Goal: Communication & Community: Answer question/provide support

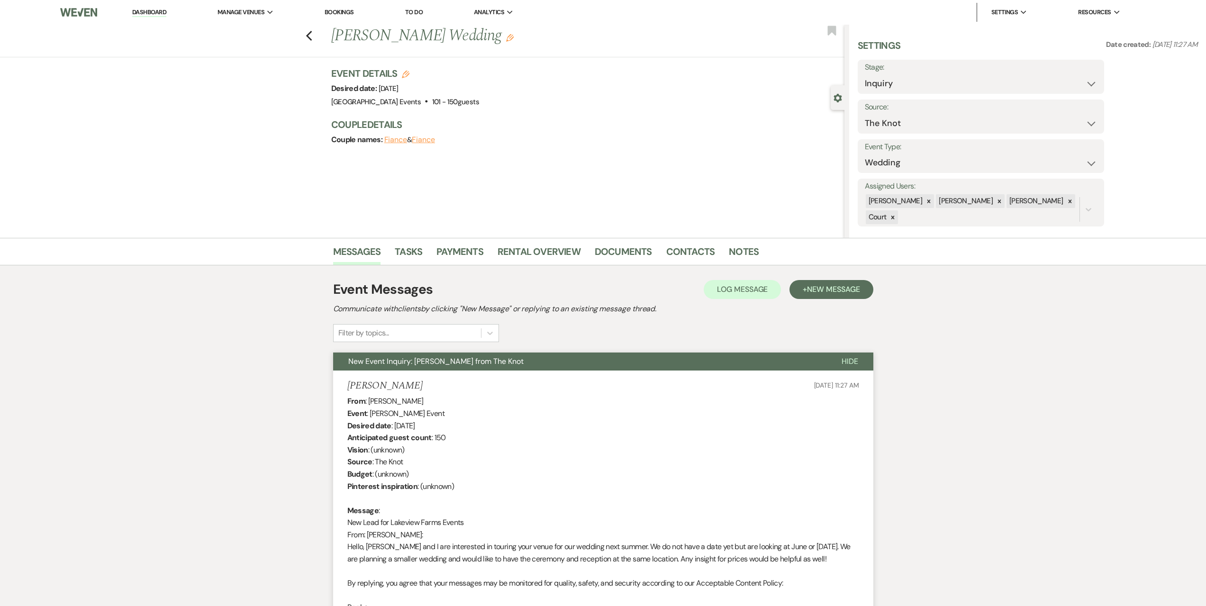
select select "2"
click at [149, 13] on link "Dashboard" at bounding box center [149, 12] width 34 height 9
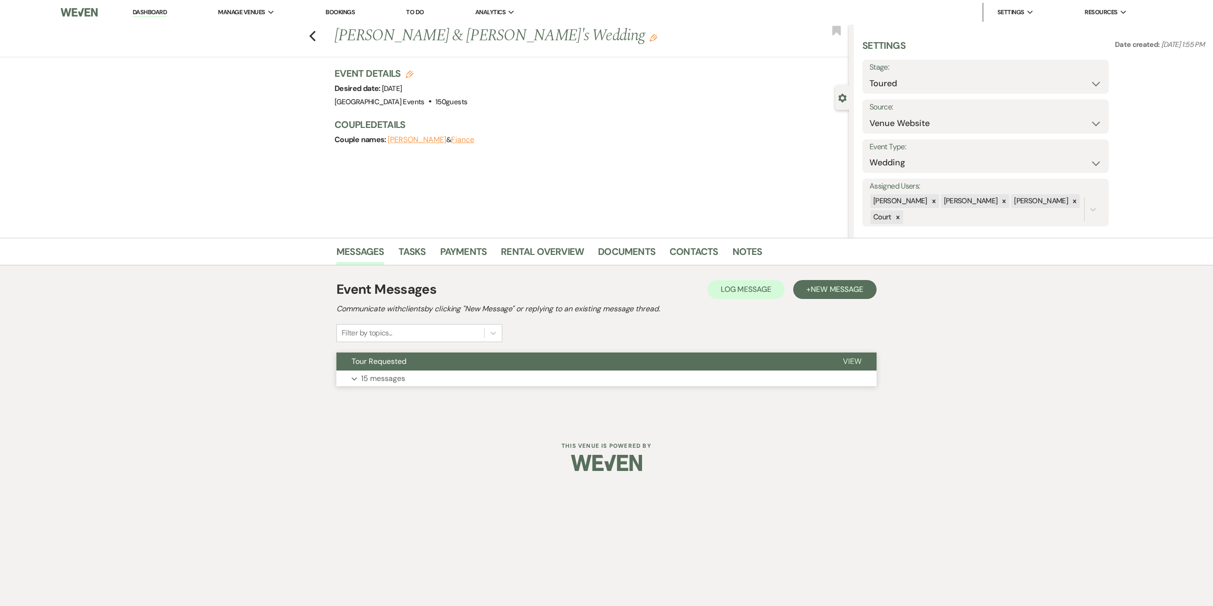
click at [399, 376] on p "15 messages" at bounding box center [383, 378] width 44 height 12
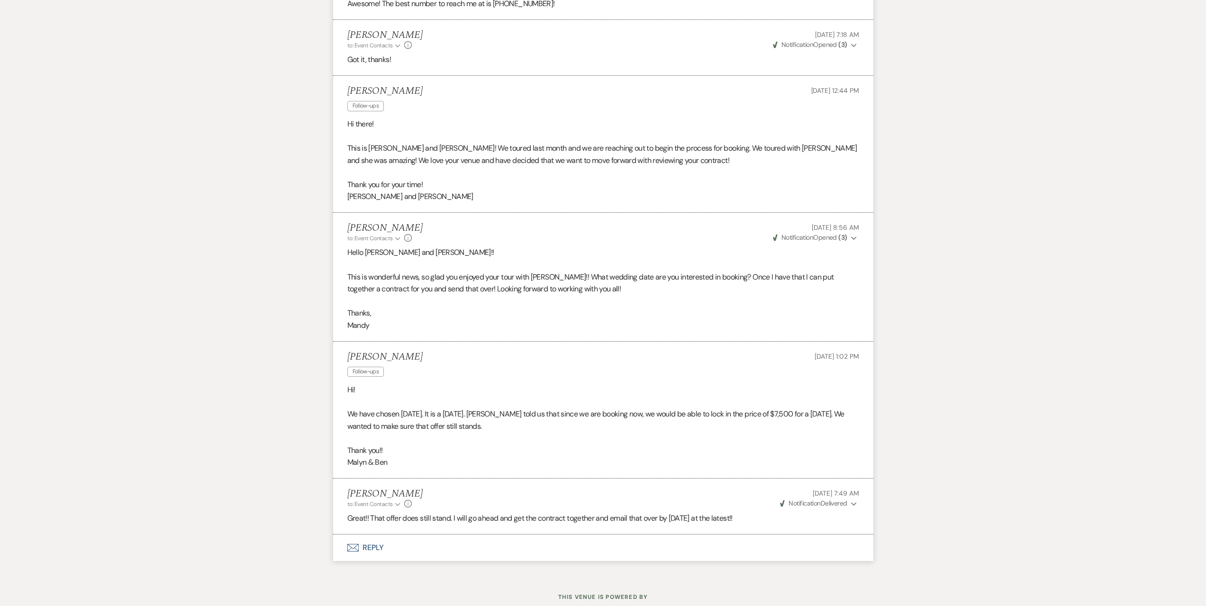
scroll to position [2205, 0]
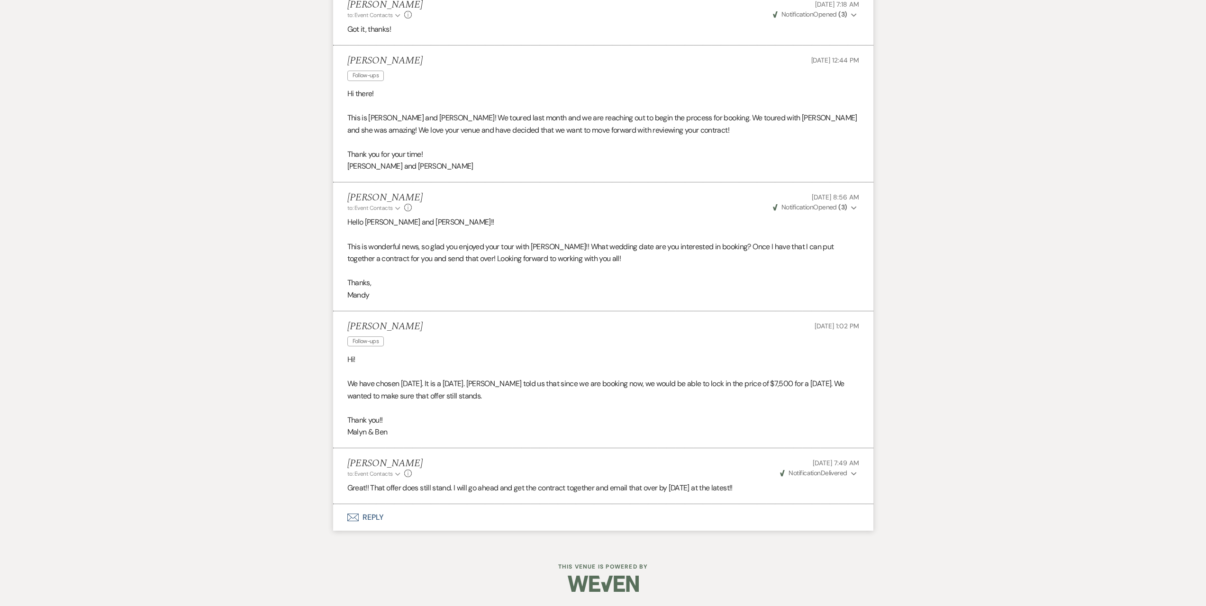
click at [385, 519] on button "Envelope Reply" at bounding box center [603, 517] width 540 height 27
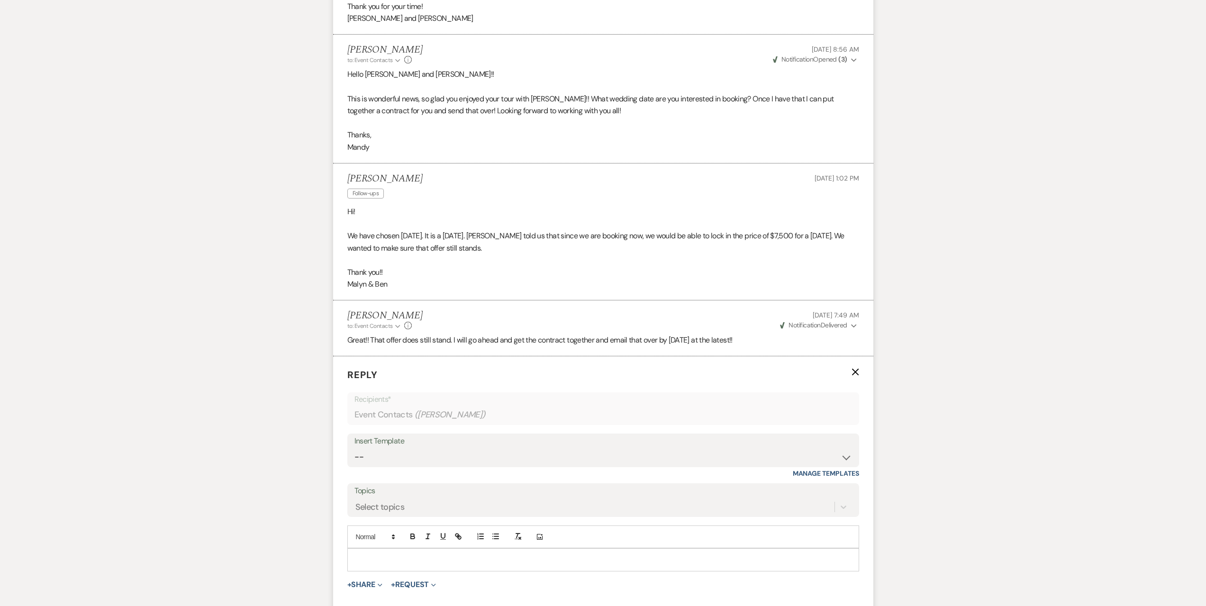
scroll to position [2471, 0]
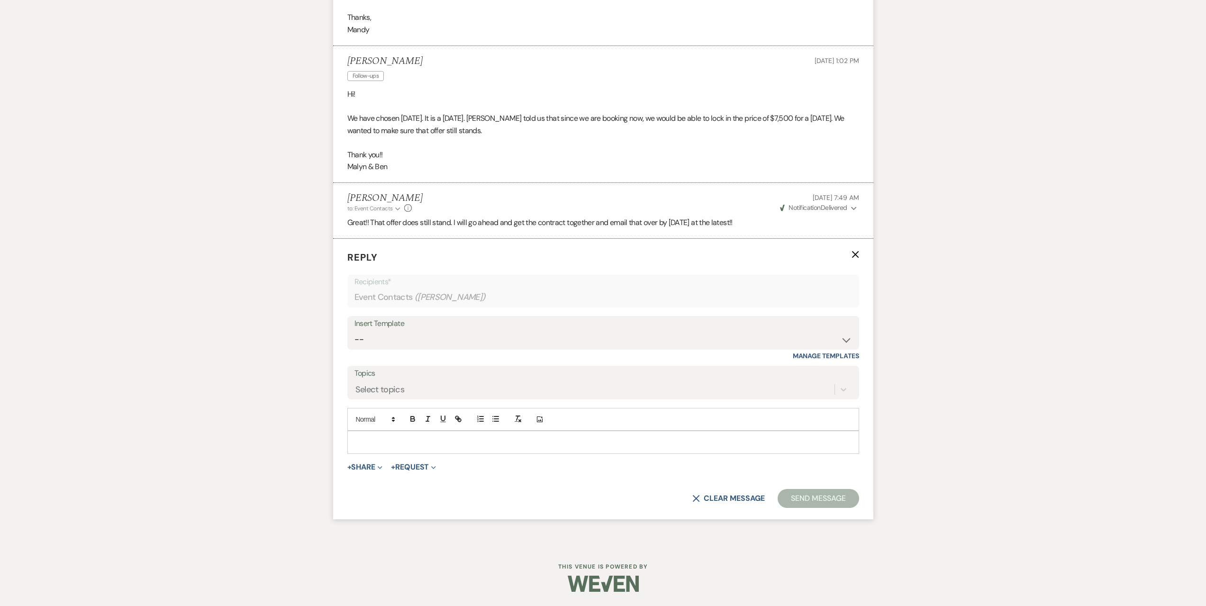
click at [434, 326] on div "Insert Template" at bounding box center [602, 324] width 497 height 14
click at [430, 332] on select "-- Seating Chart [PERSON_NAME] Weven Portal Introduction Payment Template Follo…" at bounding box center [602, 339] width 497 height 18
select select "6027"
click at [354, 330] on select "-- Seating Chart [PERSON_NAME] Weven Portal Introduction Payment Template Follo…" at bounding box center [602, 339] width 497 height 18
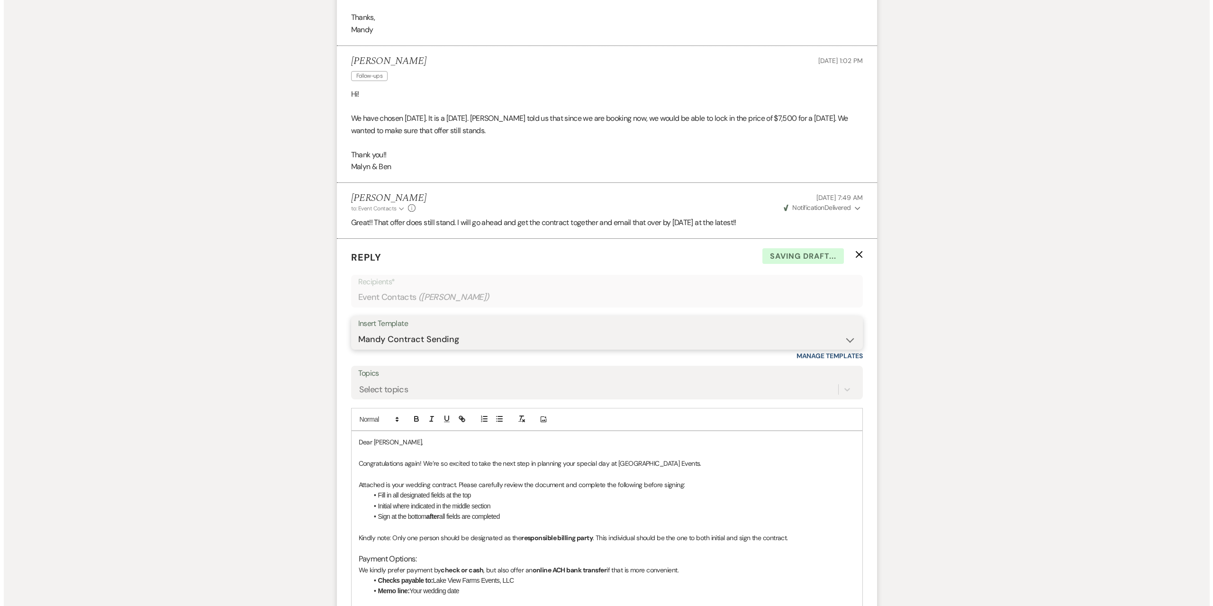
scroll to position [2693, 0]
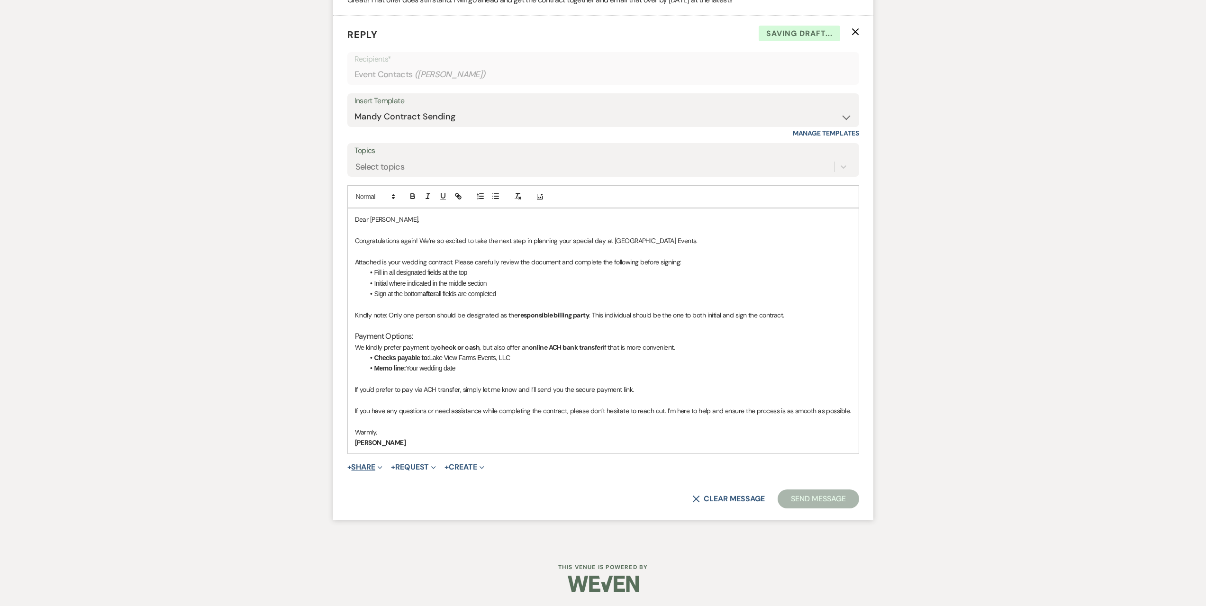
click at [373, 465] on button "+ Share Expand" at bounding box center [365, 467] width 36 height 8
click at [378, 483] on span "Doc Upload Documents" at bounding box center [386, 486] width 54 height 10
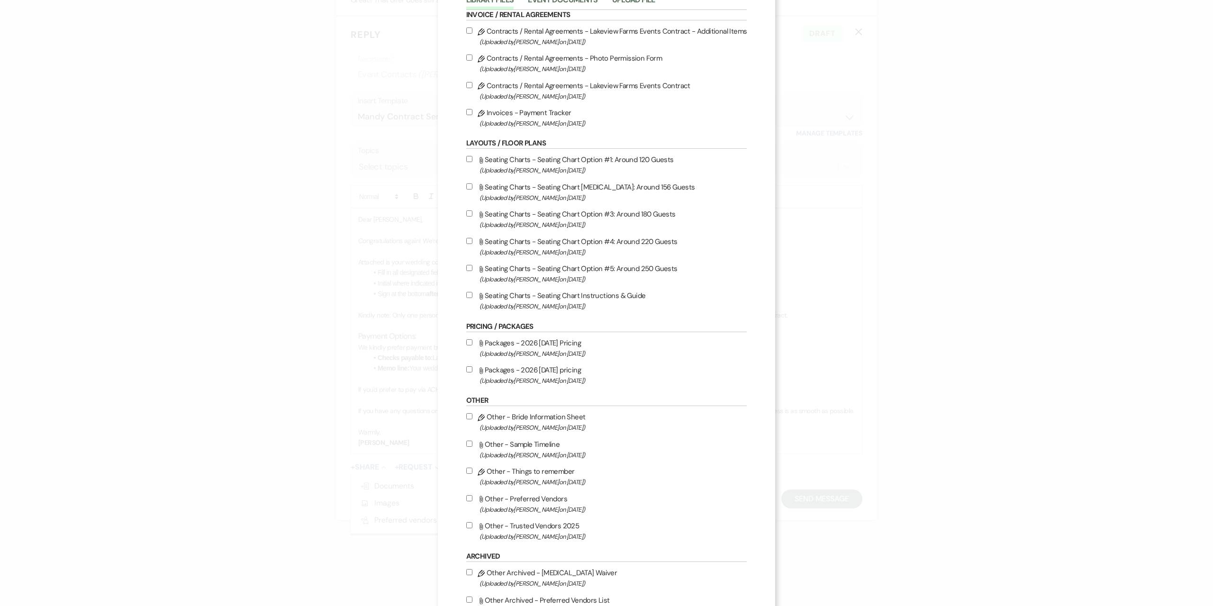
scroll to position [0, 0]
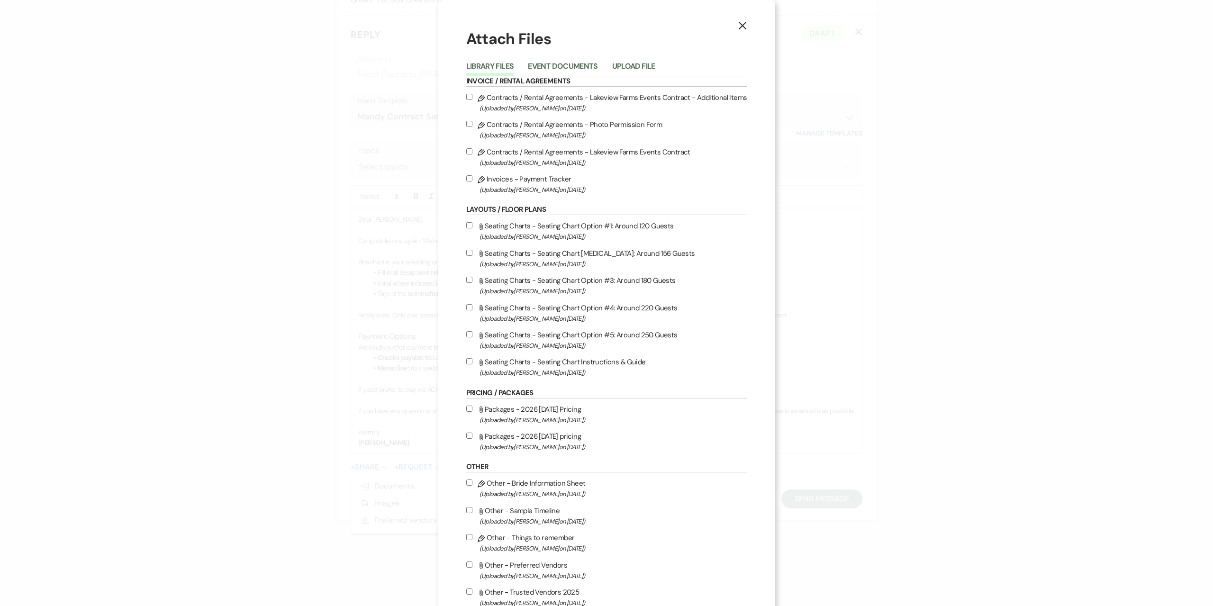
click at [640, 154] on label "Pencil Contracts / Rental Agreements - Lakeview Farms Events Contract (Uploaded…" at bounding box center [606, 157] width 281 height 22
click at [472, 154] on input "Pencil Contracts / Rental Agreements - Lakeview Farms Events Contract (Uploaded…" at bounding box center [469, 151] width 6 height 6
checkbox input "true"
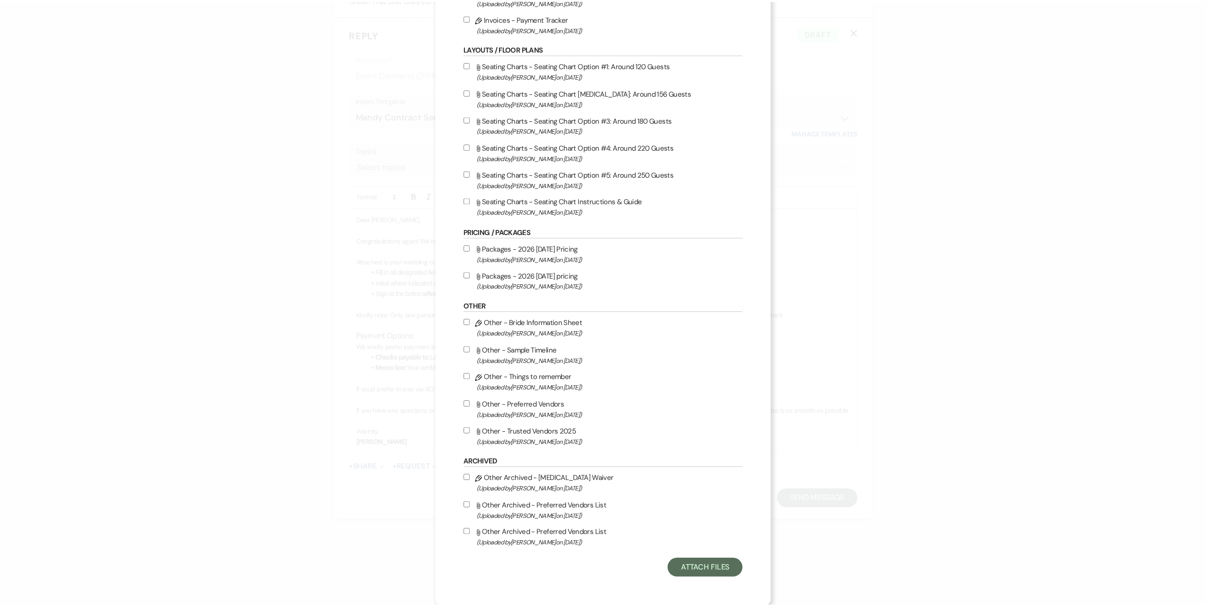
scroll to position [161, 0]
click at [715, 572] on button "Attach Files" at bounding box center [708, 567] width 75 height 19
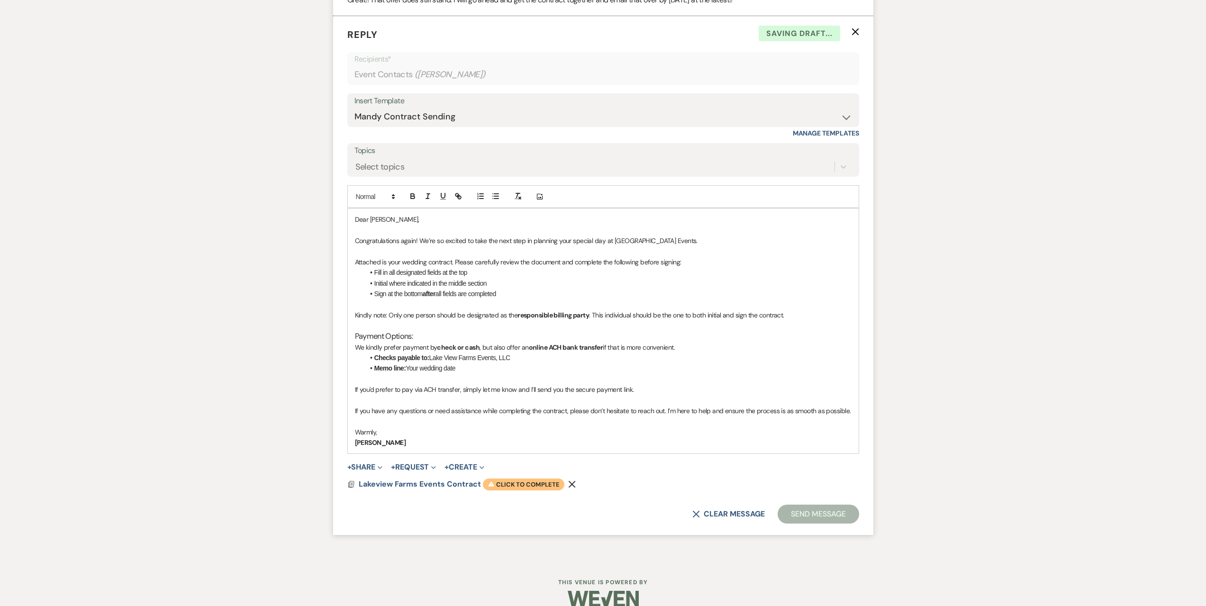
click at [544, 478] on span "Warning Click to complete" at bounding box center [523, 484] width 81 height 12
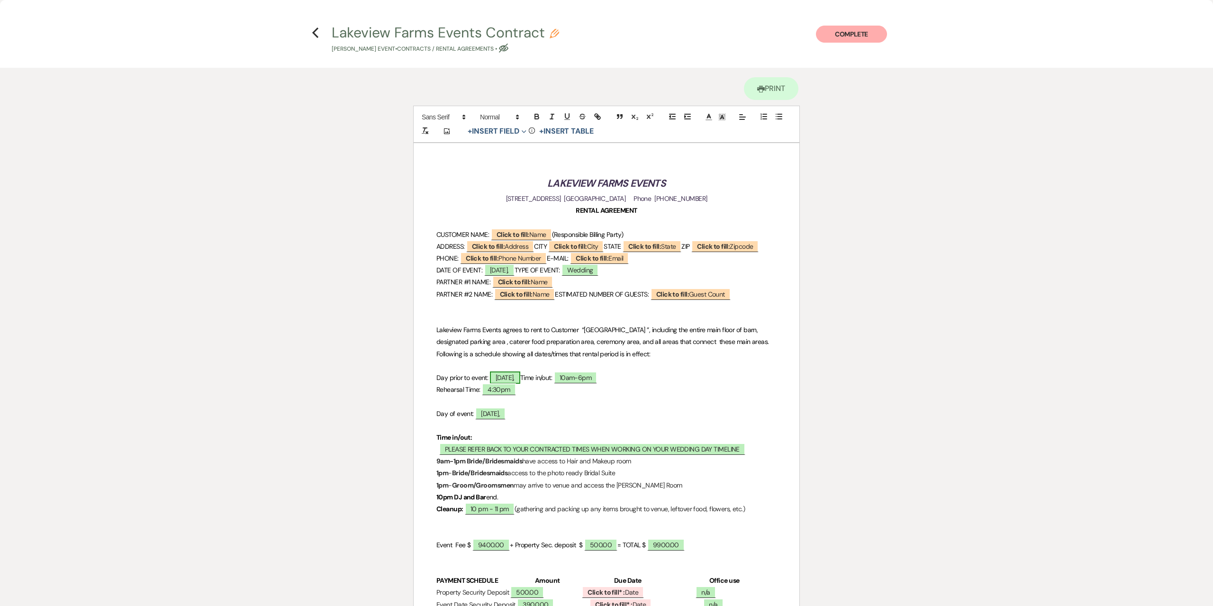
click at [516, 384] on span "[DATE]," at bounding box center [505, 377] width 30 height 12
select select "owner"
select select "Date"
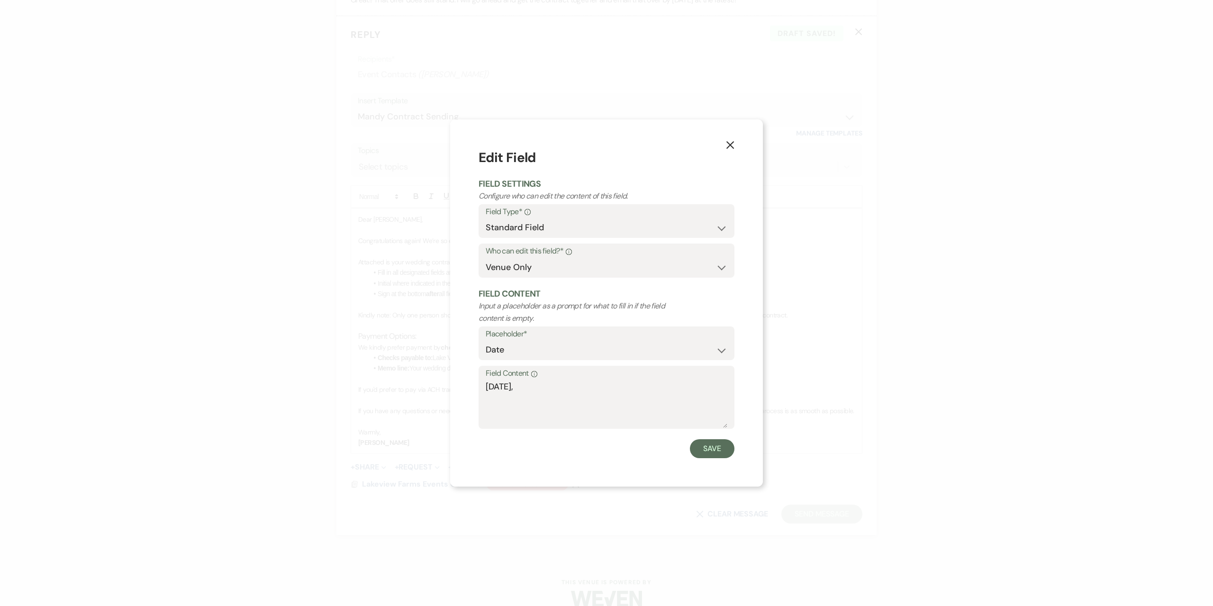
click at [729, 142] on icon "X" at bounding box center [730, 145] width 9 height 9
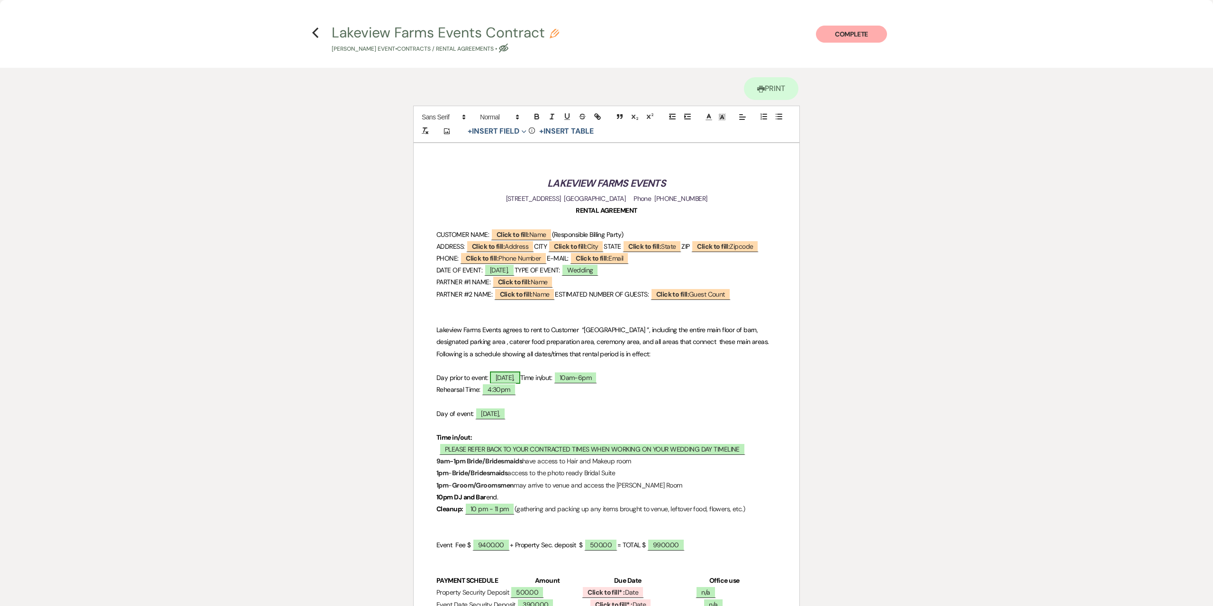
click at [502, 384] on span "[DATE]," at bounding box center [505, 377] width 30 height 12
select select "owner"
select select "Date"
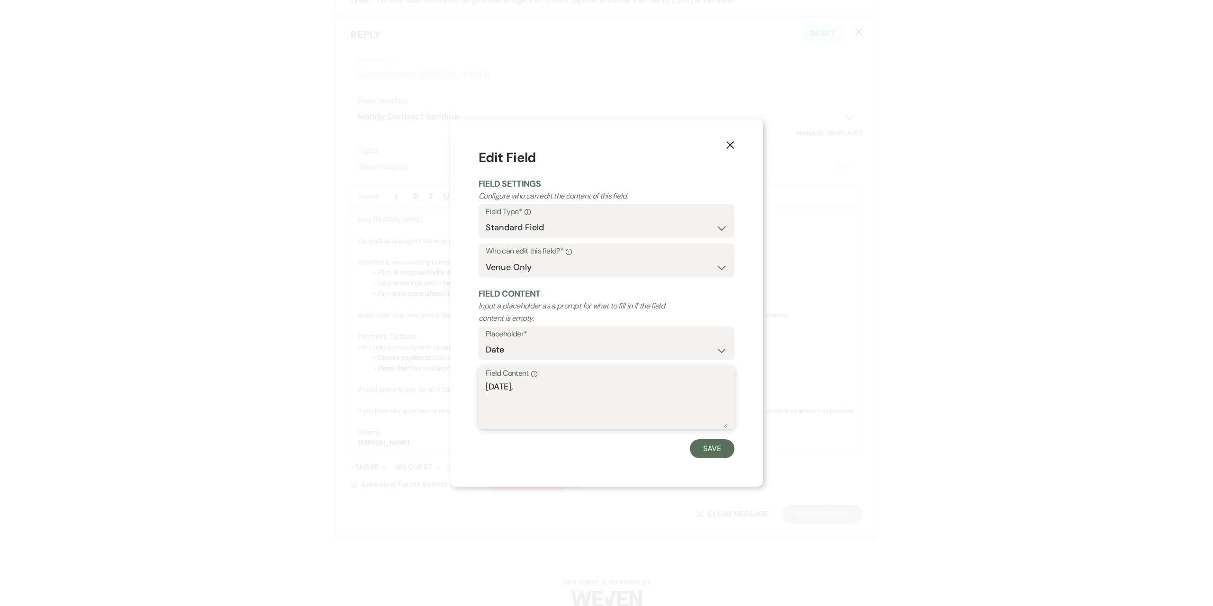
click at [502, 391] on textarea "[DATE]," at bounding box center [607, 403] width 242 height 47
drag, startPoint x: 553, startPoint y: 389, endPoint x: 456, endPoint y: 386, distance: 97.2
click at [456, 386] on div "X Edit Field Field Settings Configure who can edit the content of this field. F…" at bounding box center [606, 302] width 313 height 367
type textarea "N/A"
click at [723, 448] on button "Save" at bounding box center [712, 448] width 45 height 19
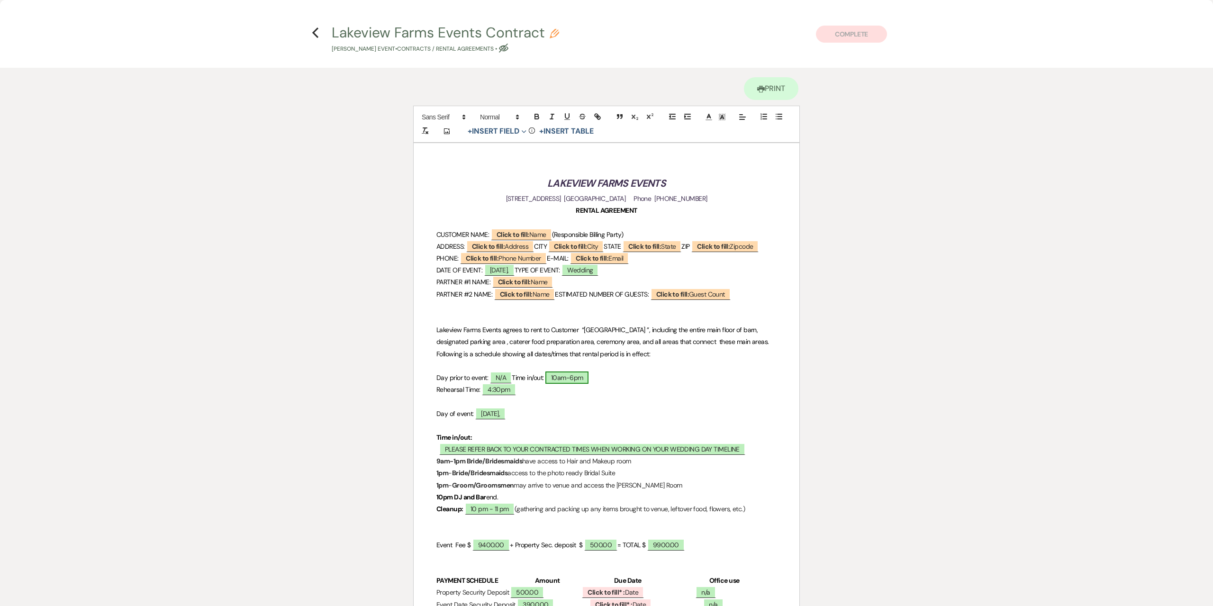
click at [579, 384] on span "10am-6pm" at bounding box center [567, 377] width 44 height 12
select select "owner"
select select "Time"
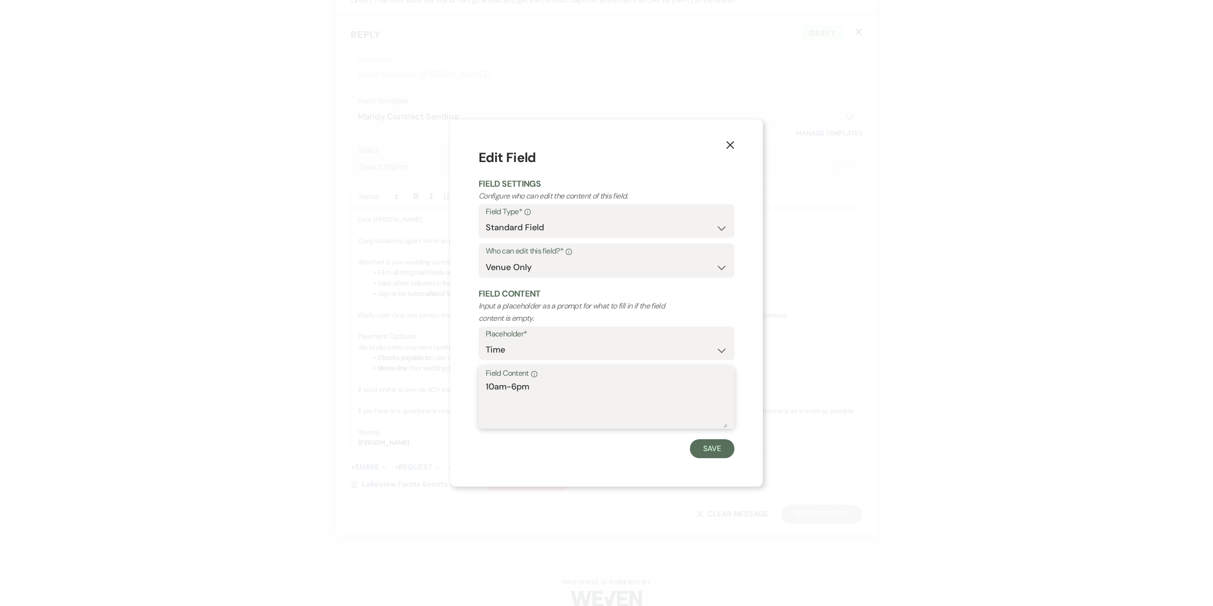
drag, startPoint x: 579, startPoint y: 389, endPoint x: 441, endPoint y: 378, distance: 138.3
click at [441, 378] on div "X Edit Field Field Settings Configure who can edit the content of this field. F…" at bounding box center [606, 303] width 1213 height 606
type textarea "n"
drag, startPoint x: 441, startPoint y: 378, endPoint x: 603, endPoint y: 387, distance: 161.8
click at [603, 387] on textarea "N/a" at bounding box center [607, 403] width 242 height 47
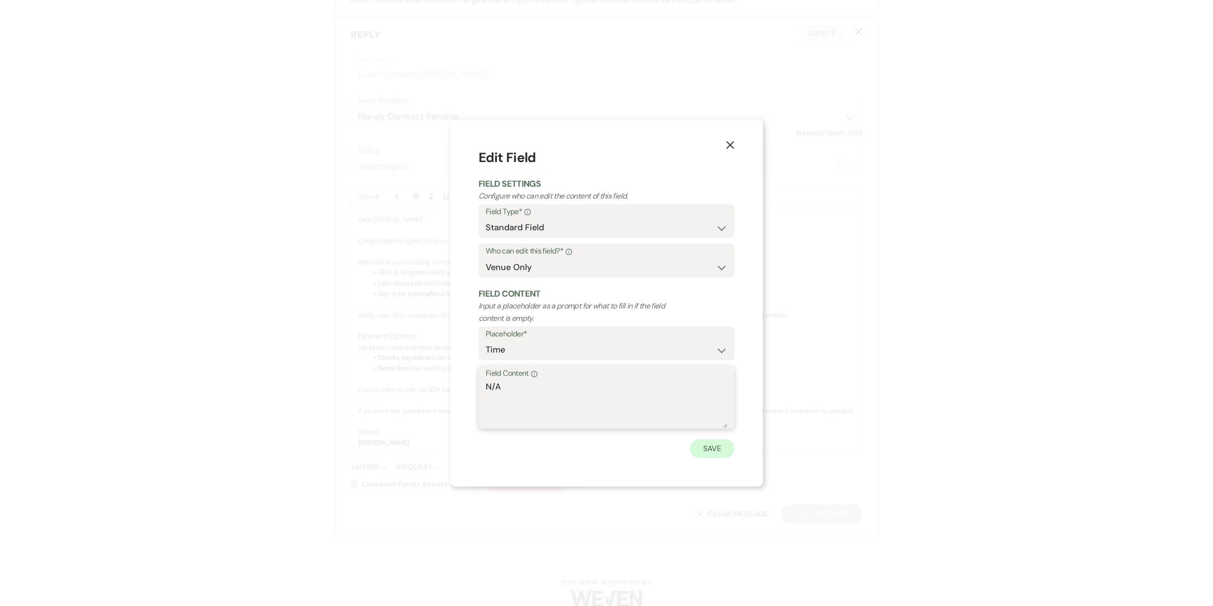
type textarea "N/A"
click at [707, 450] on button "Save" at bounding box center [712, 448] width 45 height 19
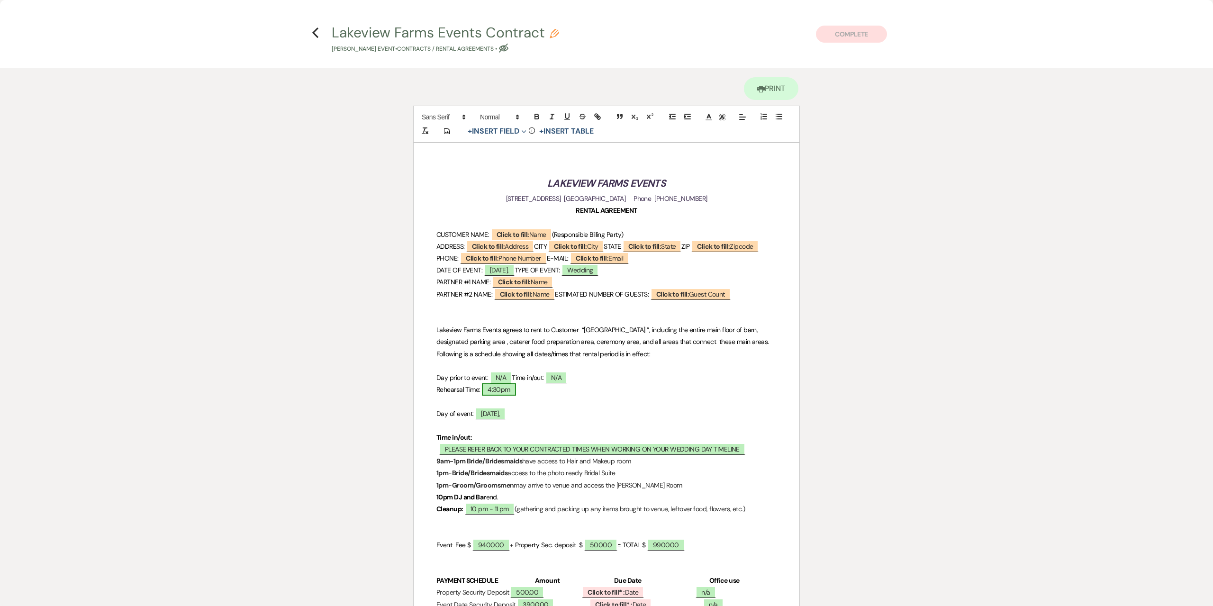
click at [516, 396] on span "4:30pm" at bounding box center [499, 389] width 34 height 12
select select "owner"
select select "Time"
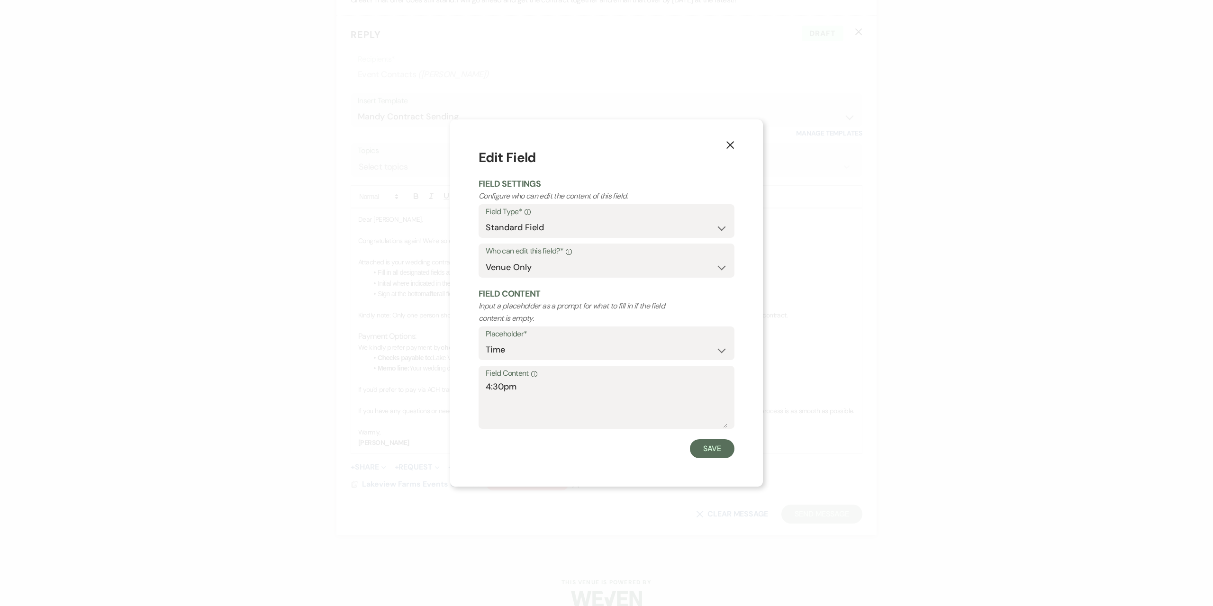
click at [726, 141] on icon "X" at bounding box center [730, 145] width 9 height 9
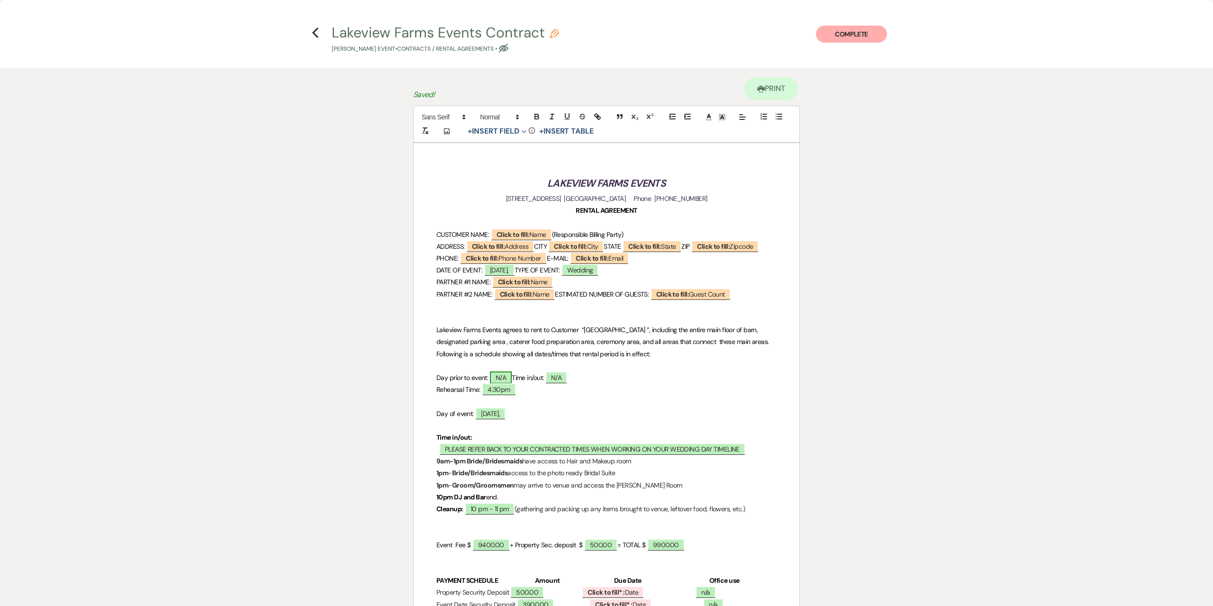
click at [506, 384] on span "N/A" at bounding box center [501, 377] width 22 height 12
select select "owner"
select select "Date"
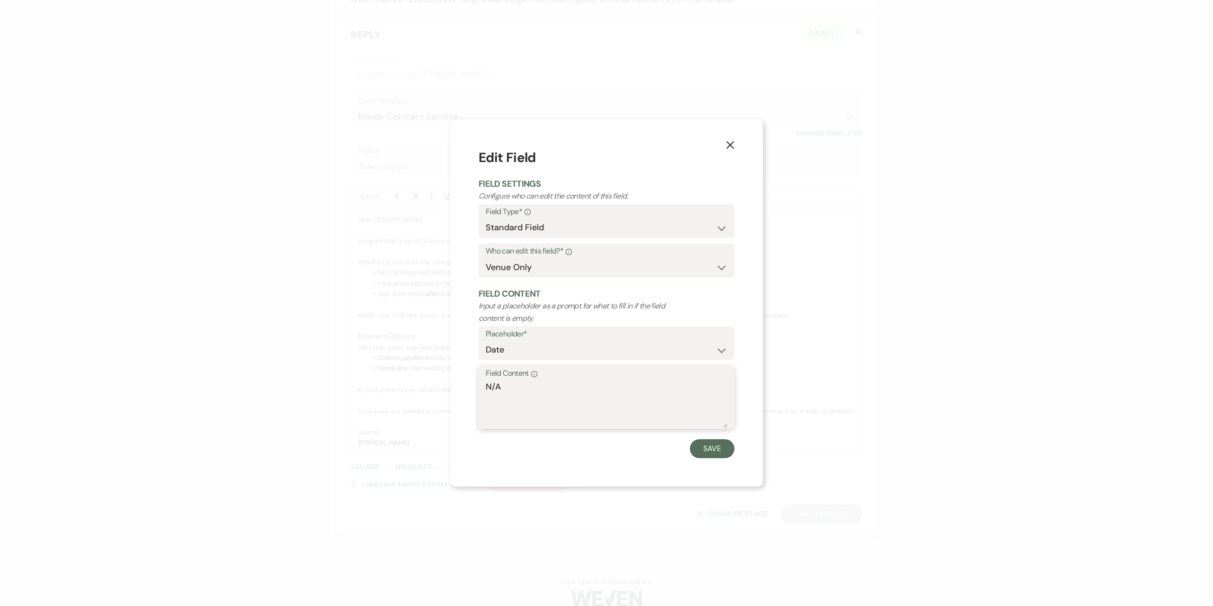
drag, startPoint x: 418, startPoint y: 378, endPoint x: 381, endPoint y: 372, distance: 36.8
click at [381, 372] on div "X Edit Field Field Settings Configure who can edit the content of this field. F…" at bounding box center [606, 303] width 1213 height 606
type textarea "[DATE], April"
click at [734, 146] on button "X" at bounding box center [730, 144] width 14 height 17
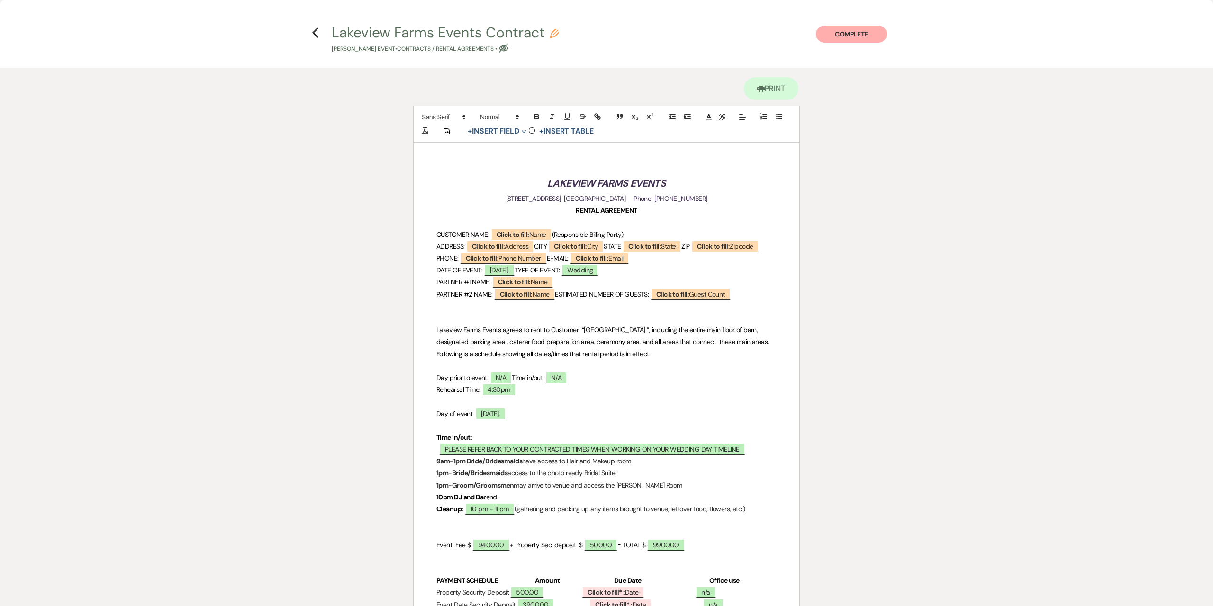
click at [316, 39] on h4 "Previous [GEOGRAPHIC_DATA] Events Contract Pencil [PERSON_NAME] Event • Contrac…" at bounding box center [606, 38] width 682 height 31
click at [316, 33] on icon "Previous" at bounding box center [315, 32] width 7 height 11
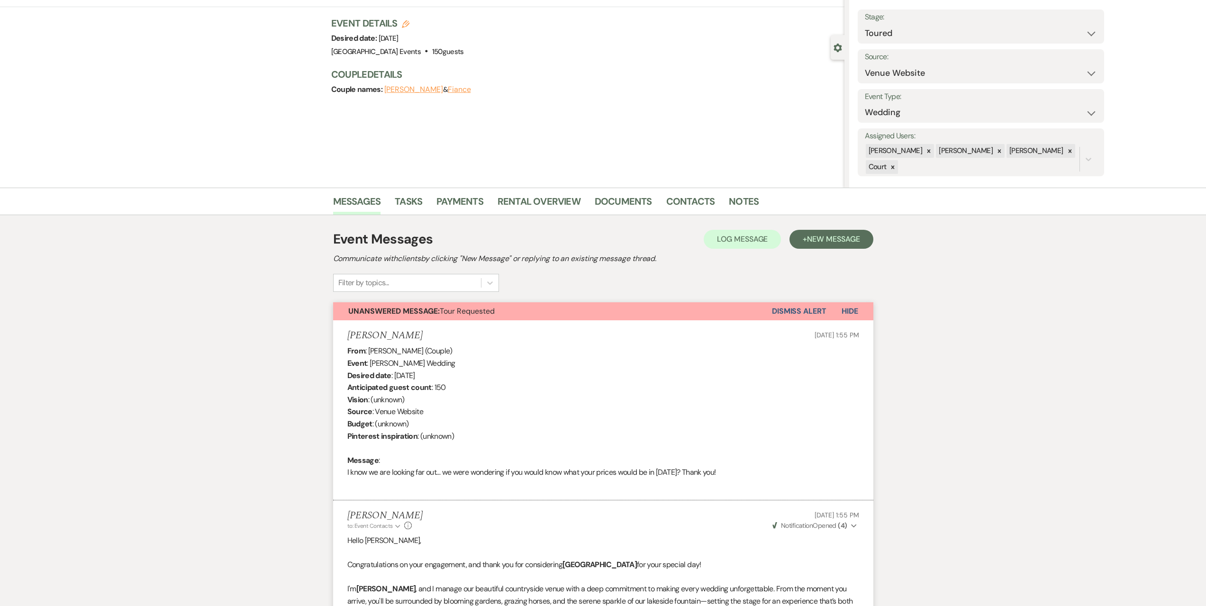
scroll to position [0, 0]
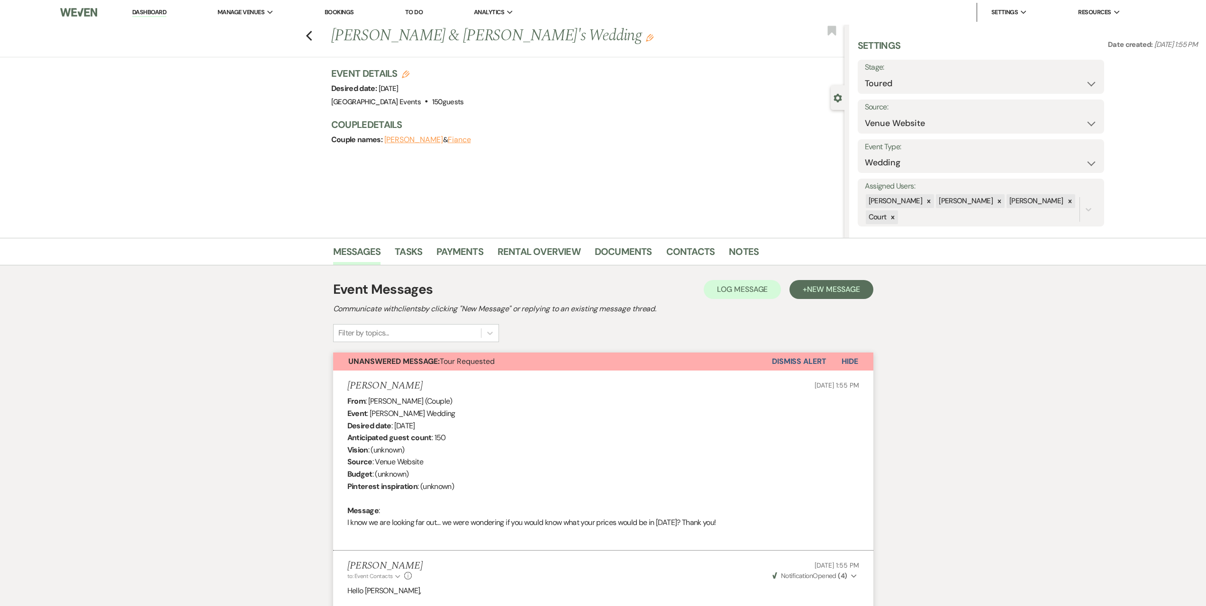
click at [160, 11] on link "Dashboard" at bounding box center [149, 12] width 34 height 9
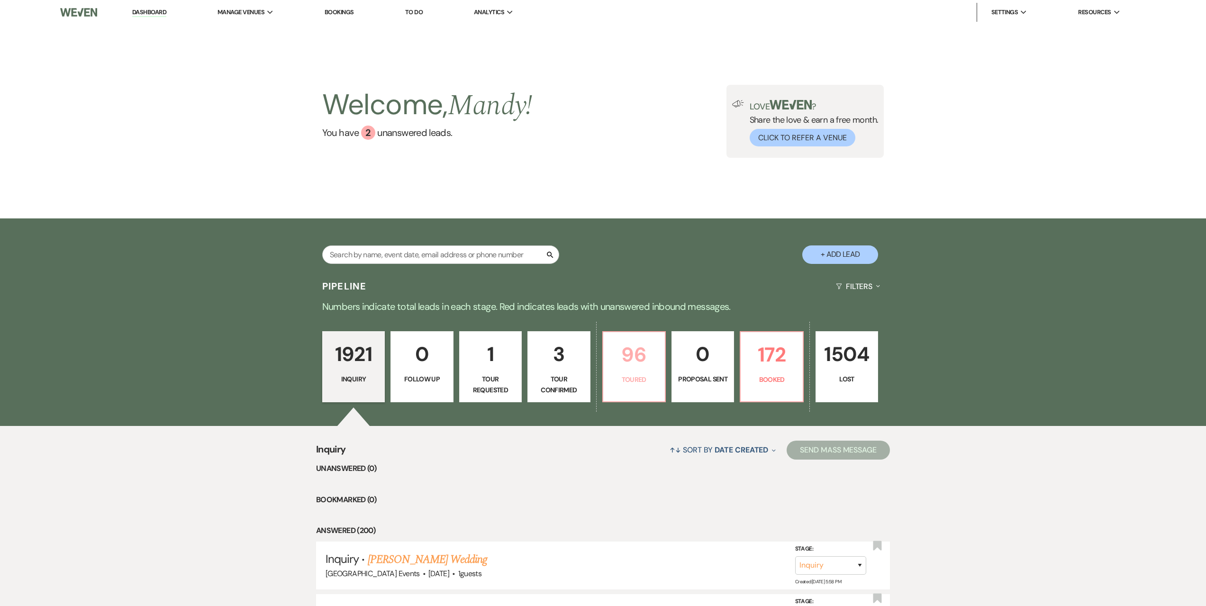
click at [640, 380] on p "Toured" at bounding box center [634, 379] width 50 height 10
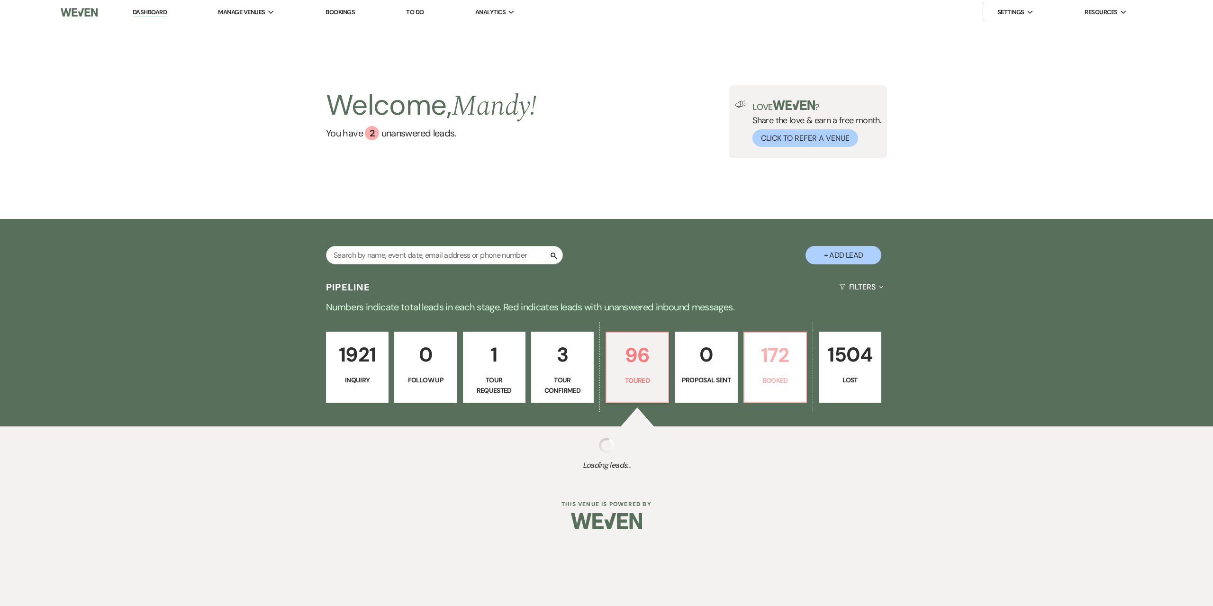
select select "5"
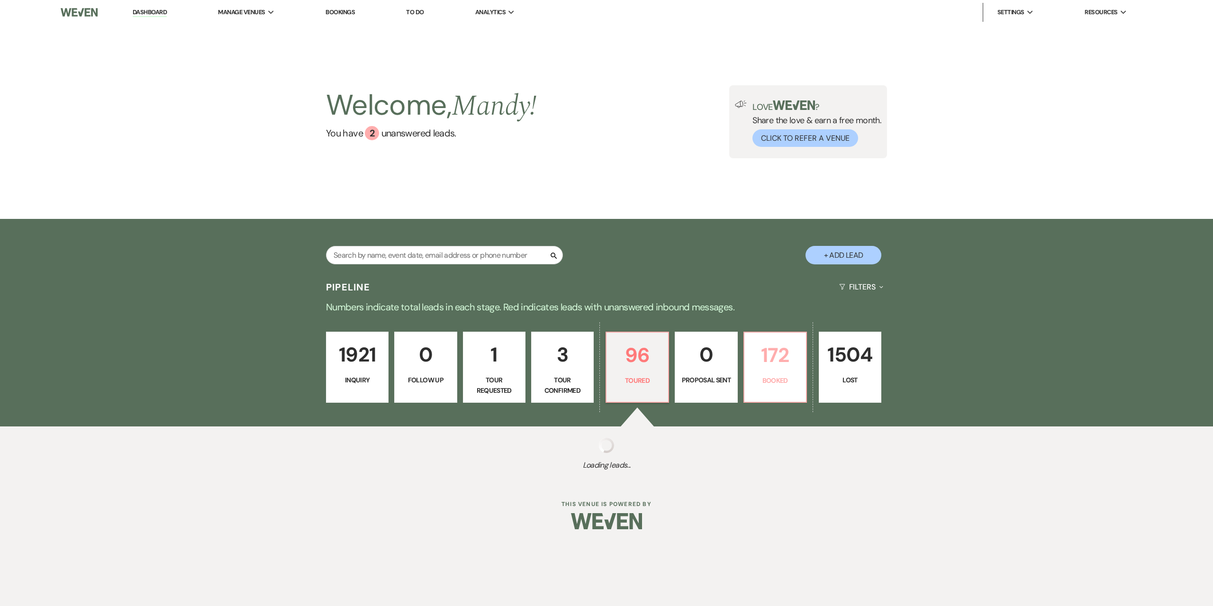
select select "5"
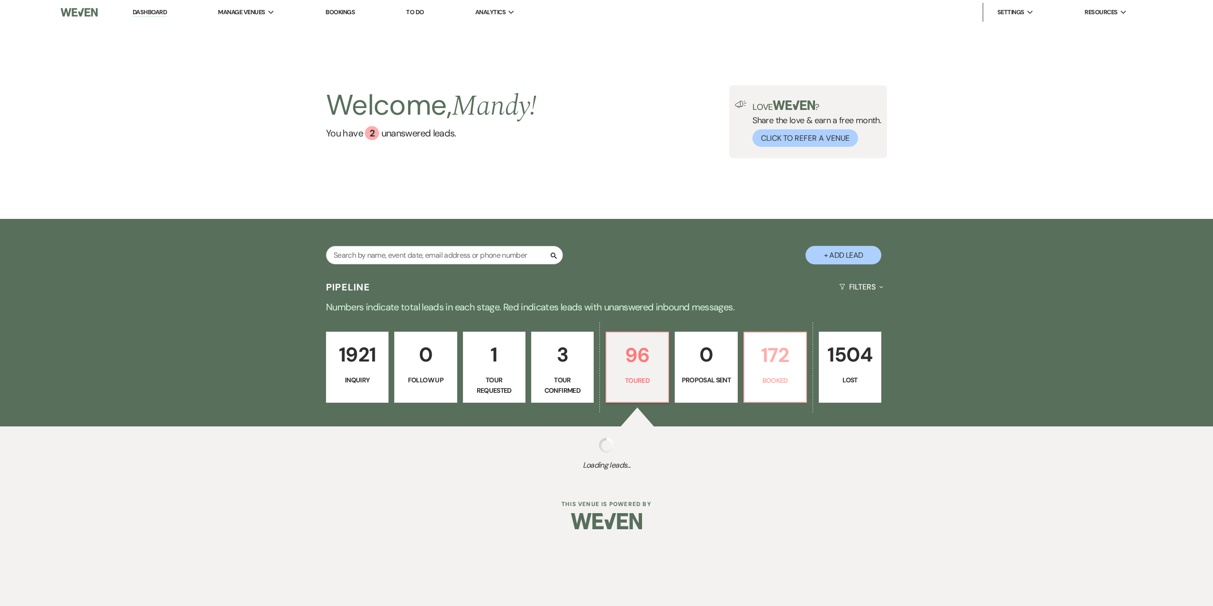
select select "5"
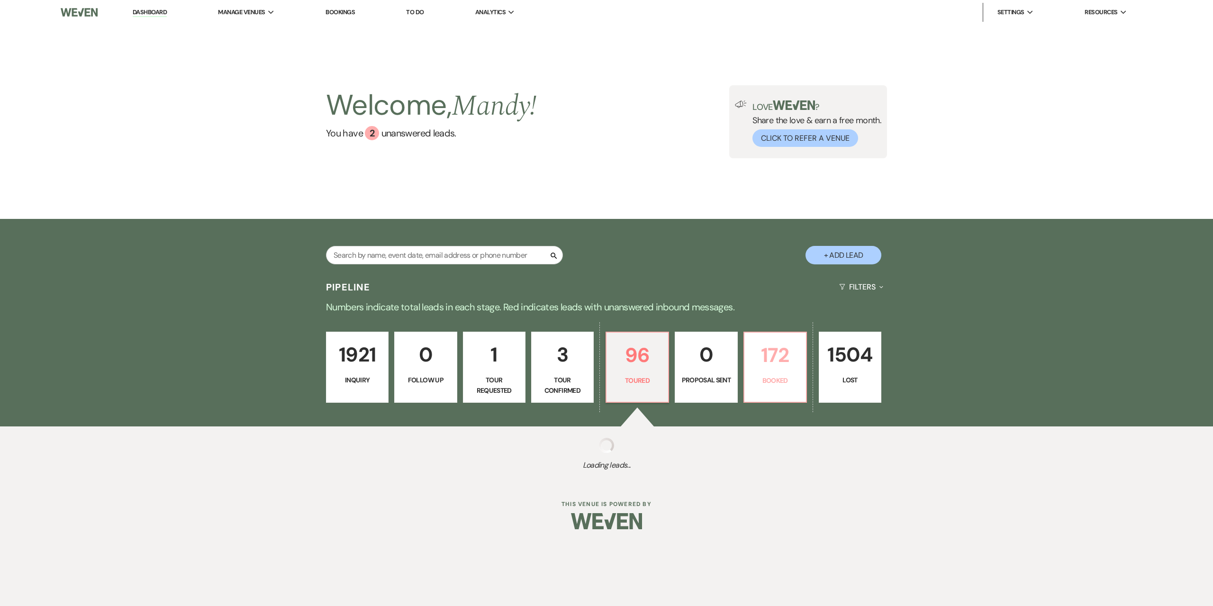
select select "5"
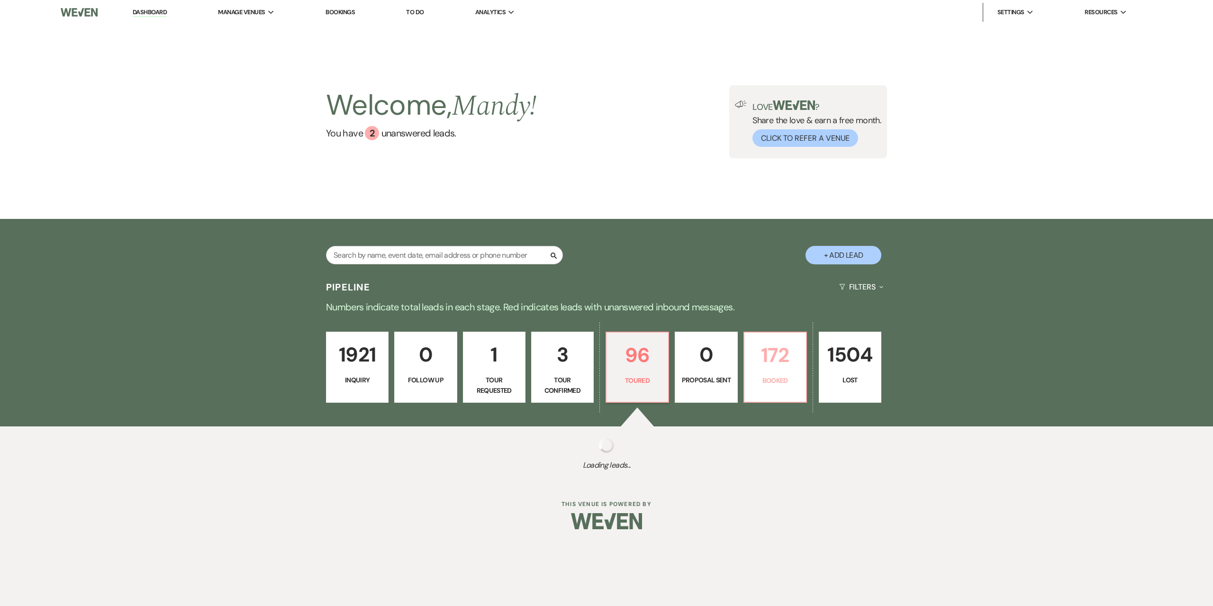
select select "5"
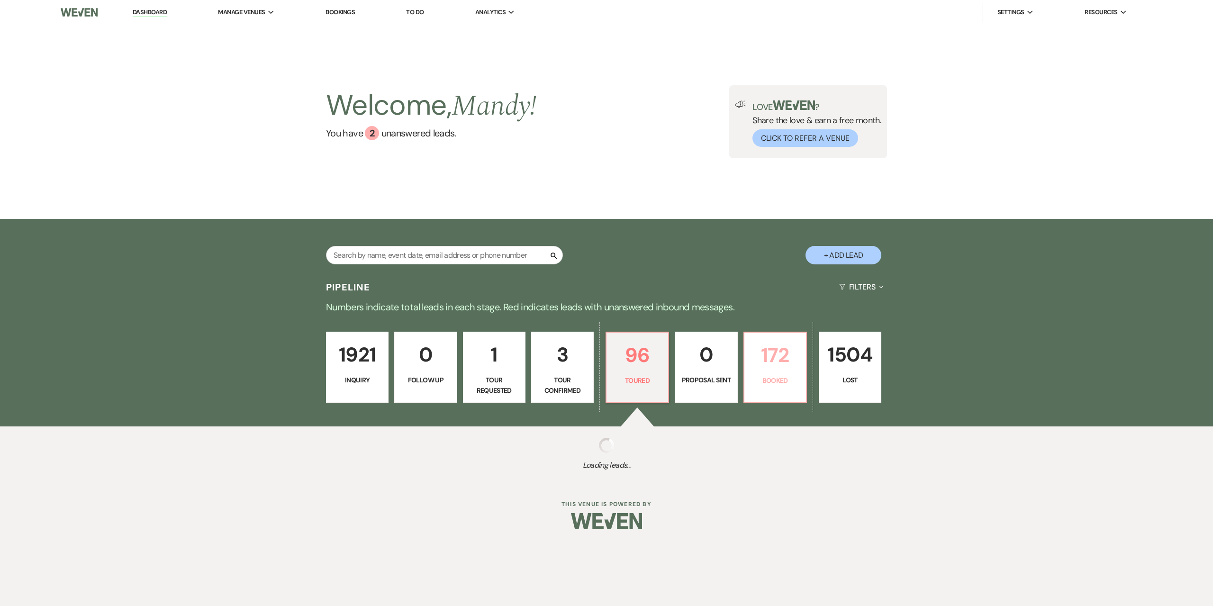
select select "5"
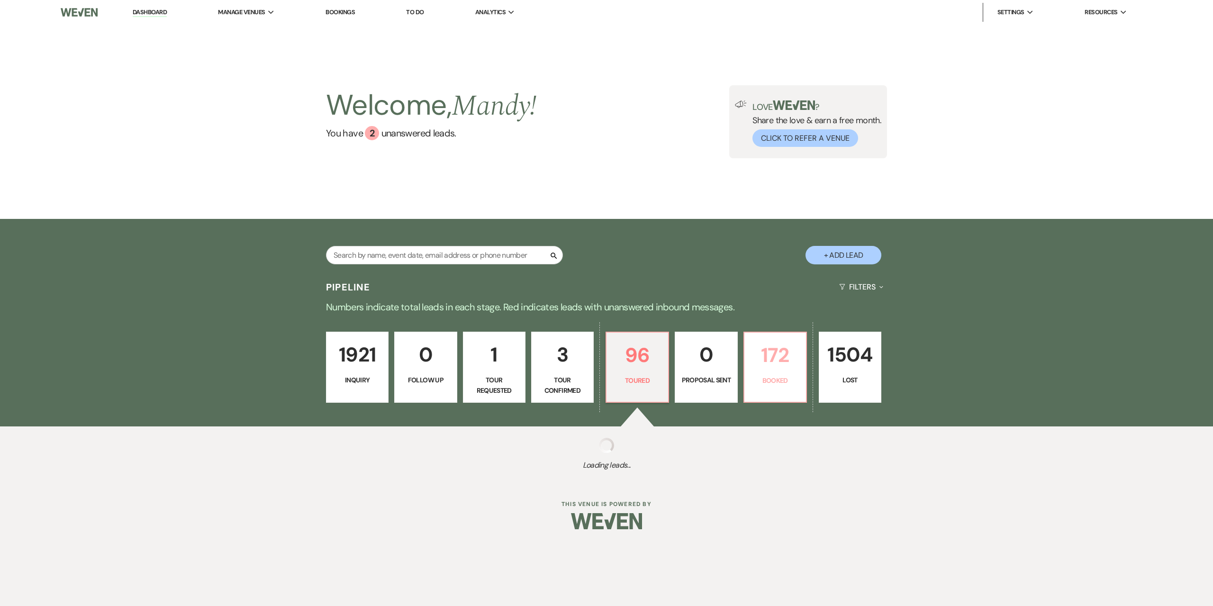
select select "5"
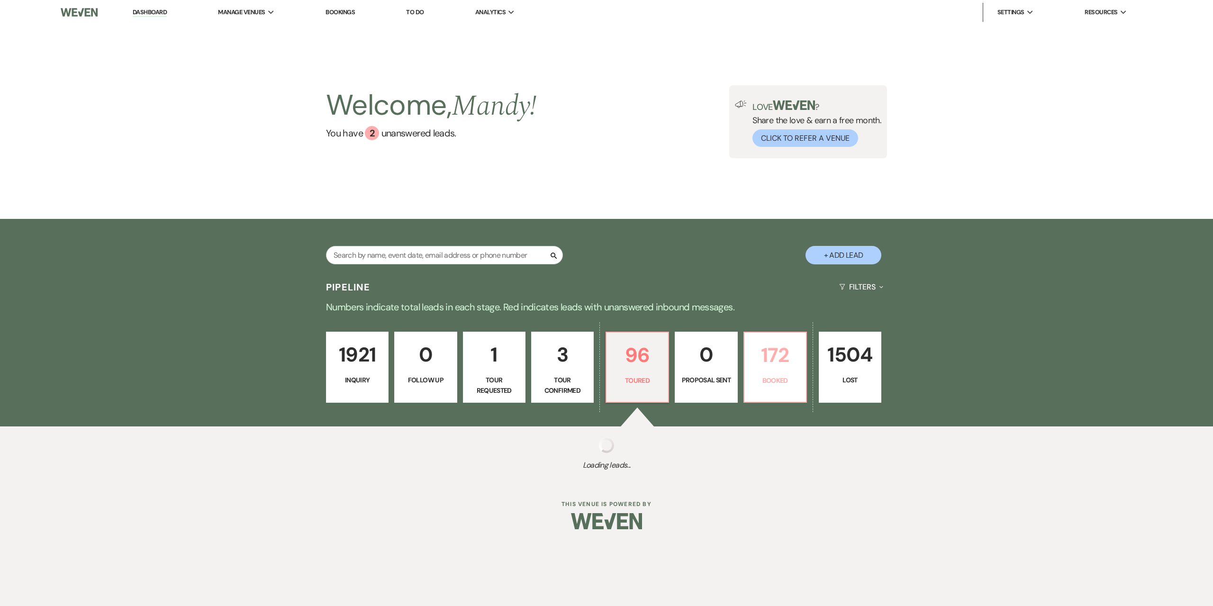
select select "5"
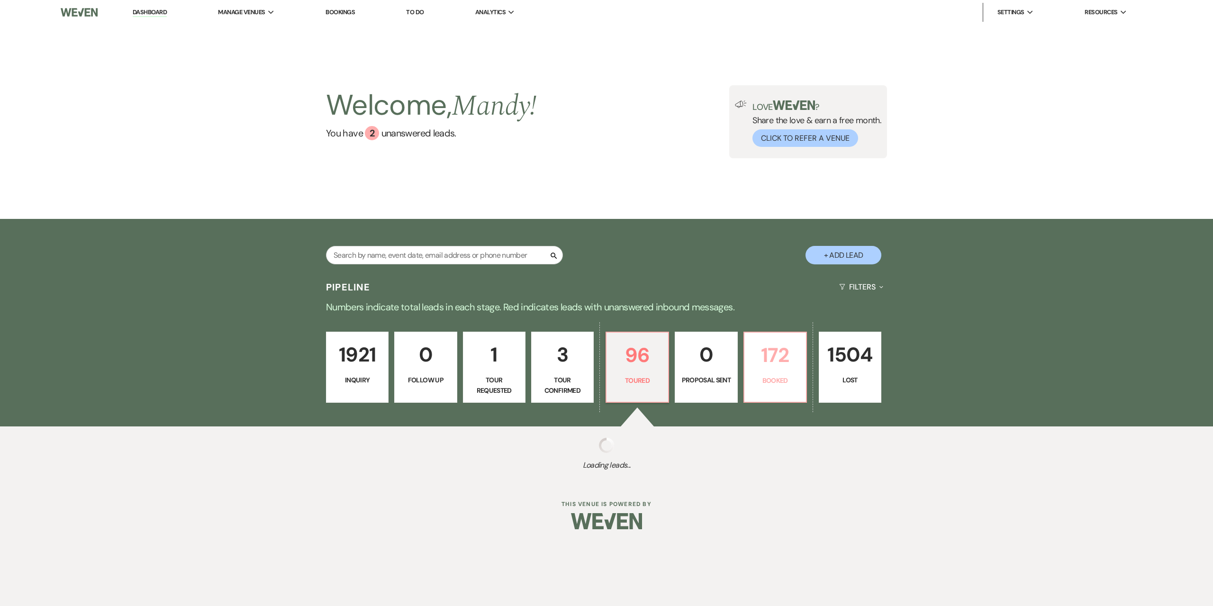
select select "5"
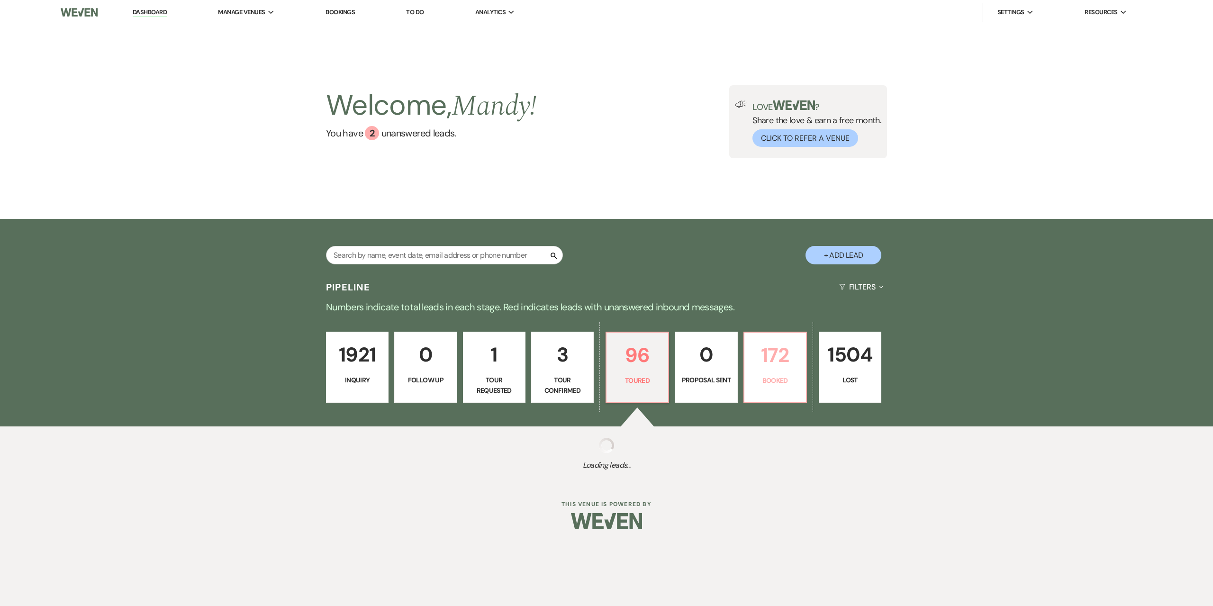
select select "5"
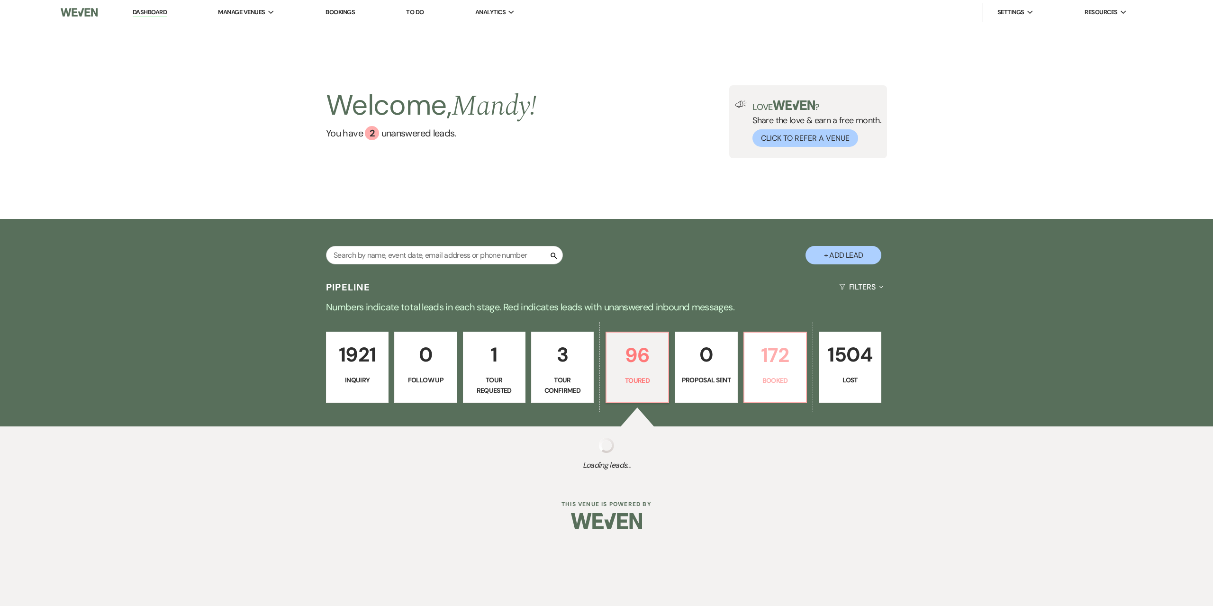
select select "5"
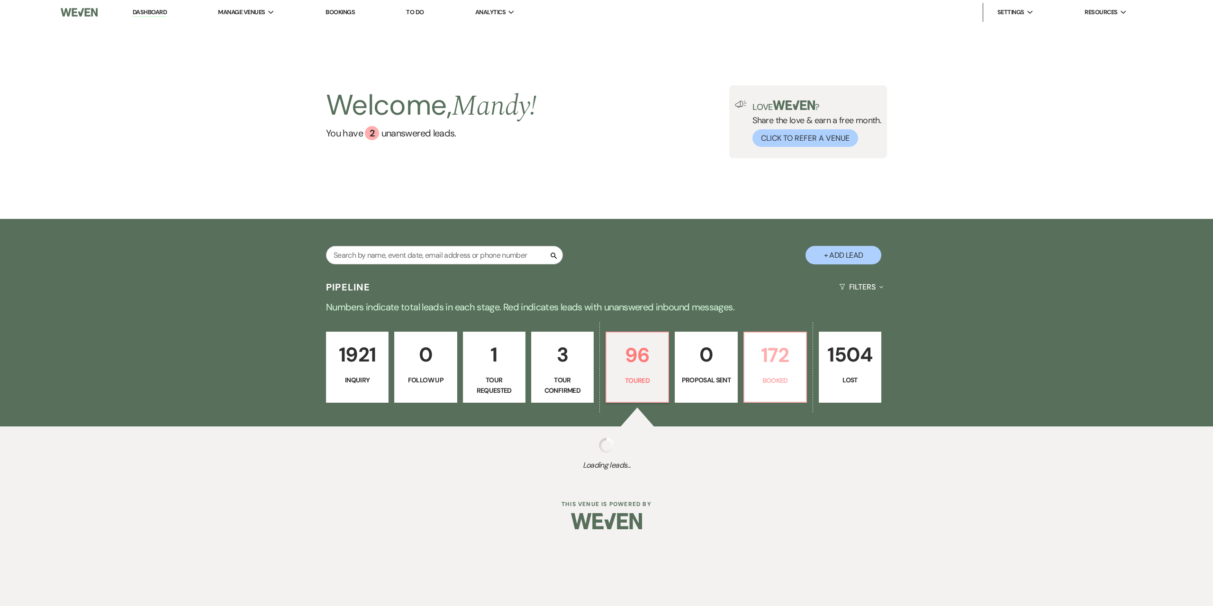
select select "5"
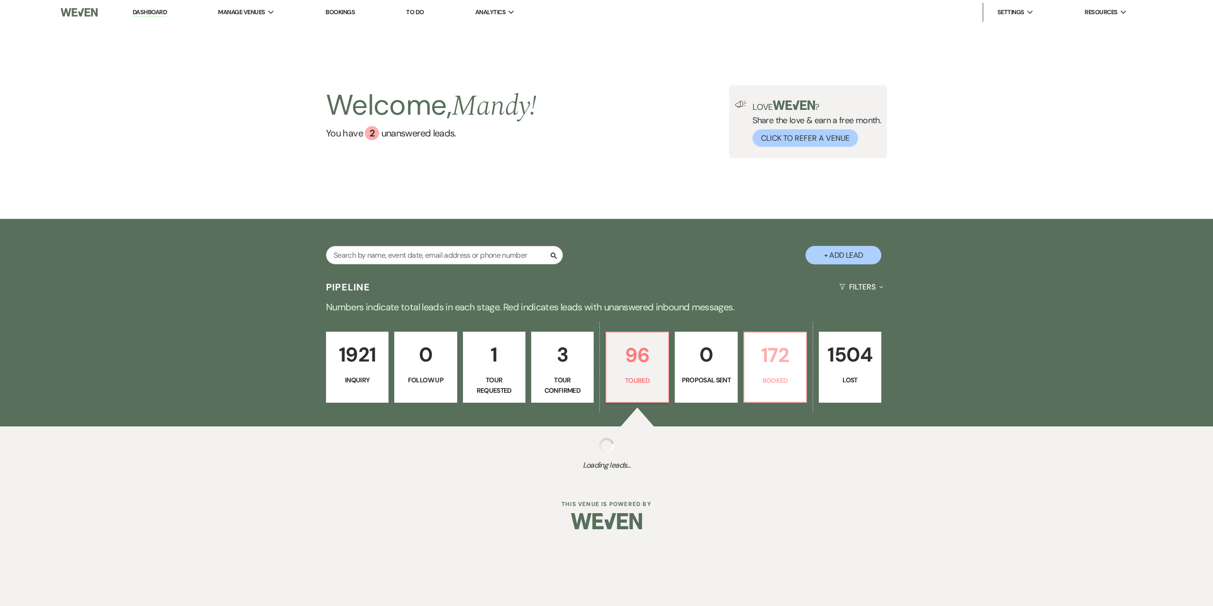
select select "5"
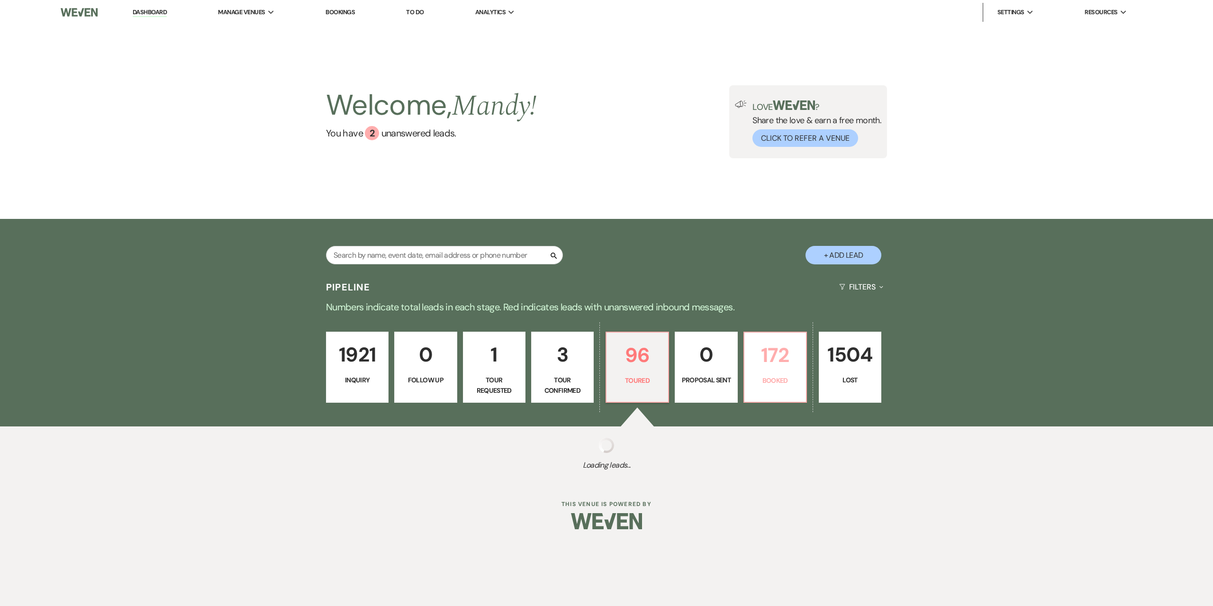
select select "5"
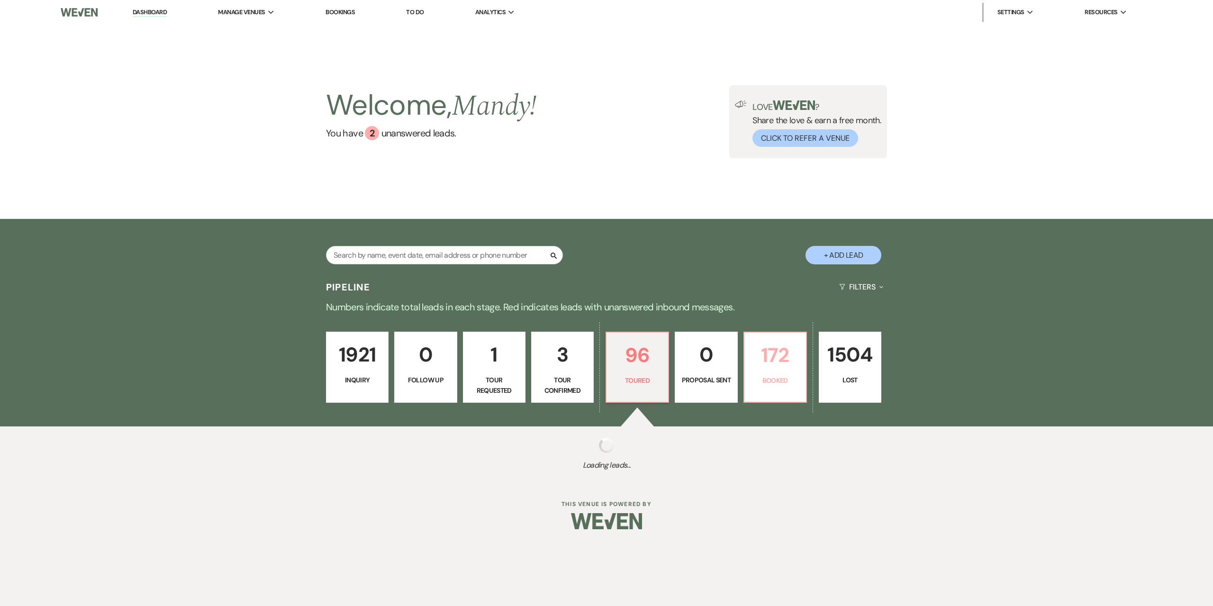
select select "5"
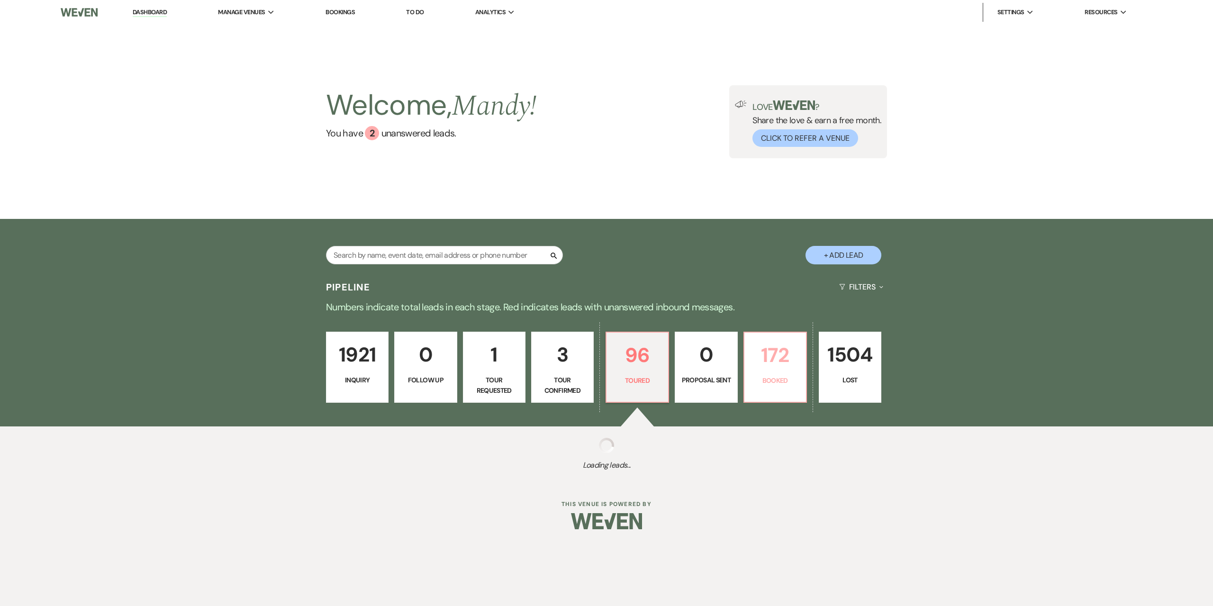
select select "5"
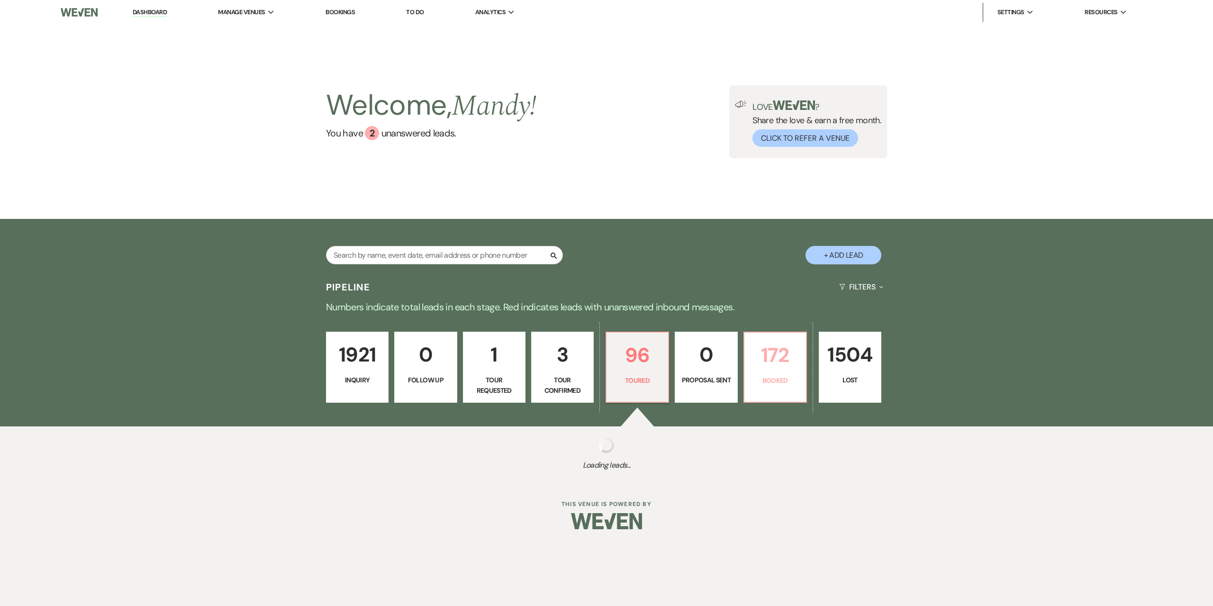
select select "5"
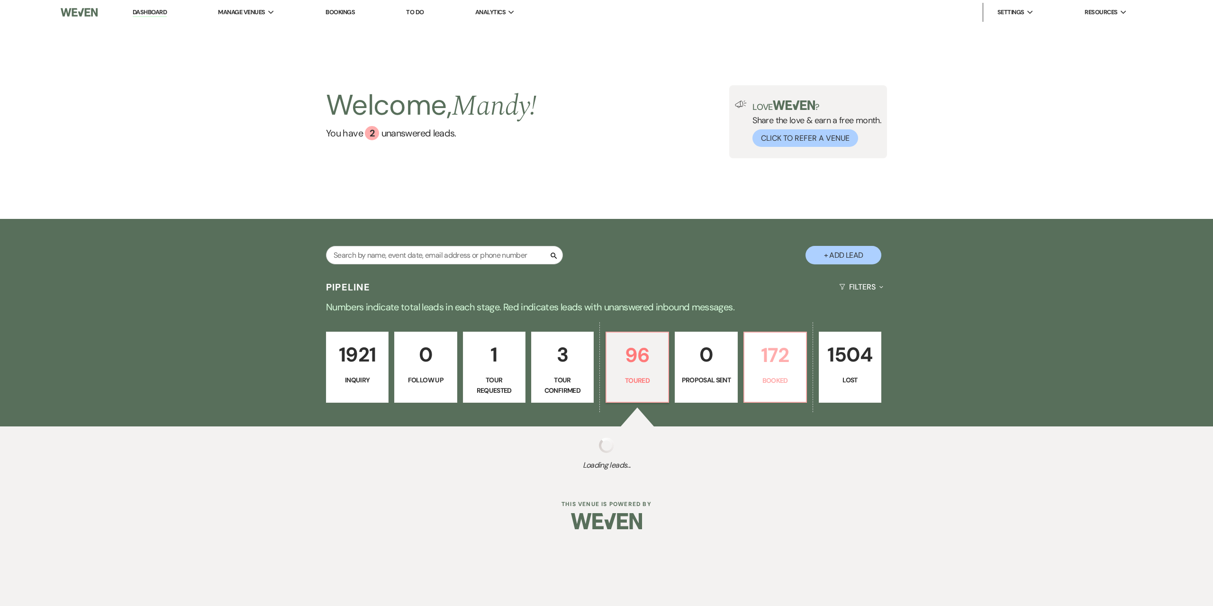
select select "5"
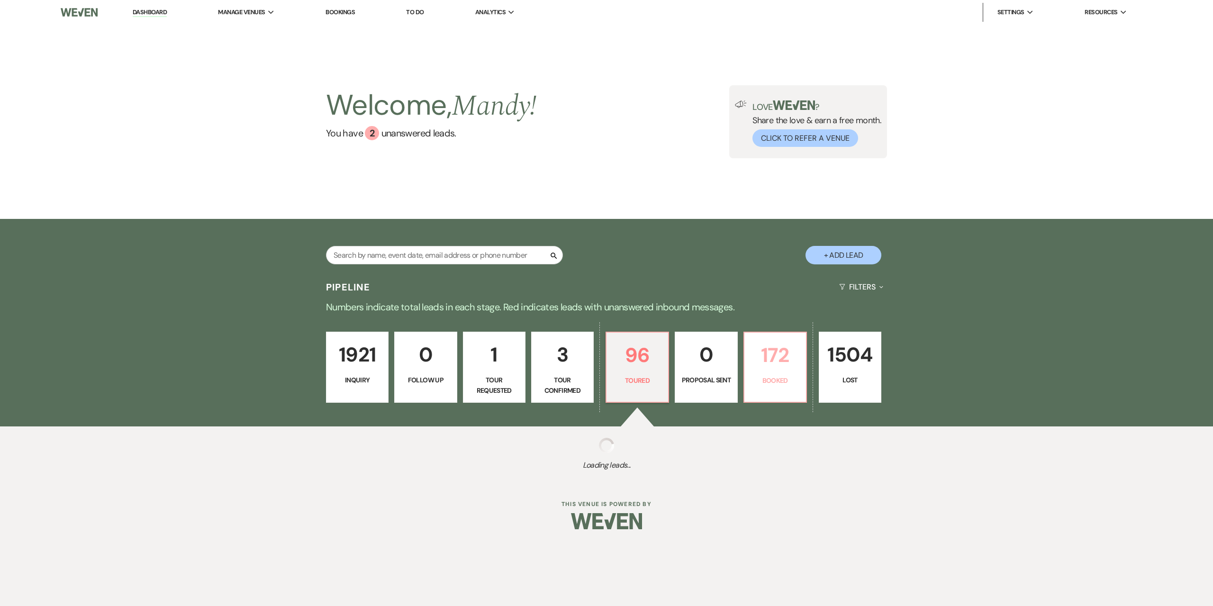
select select "5"
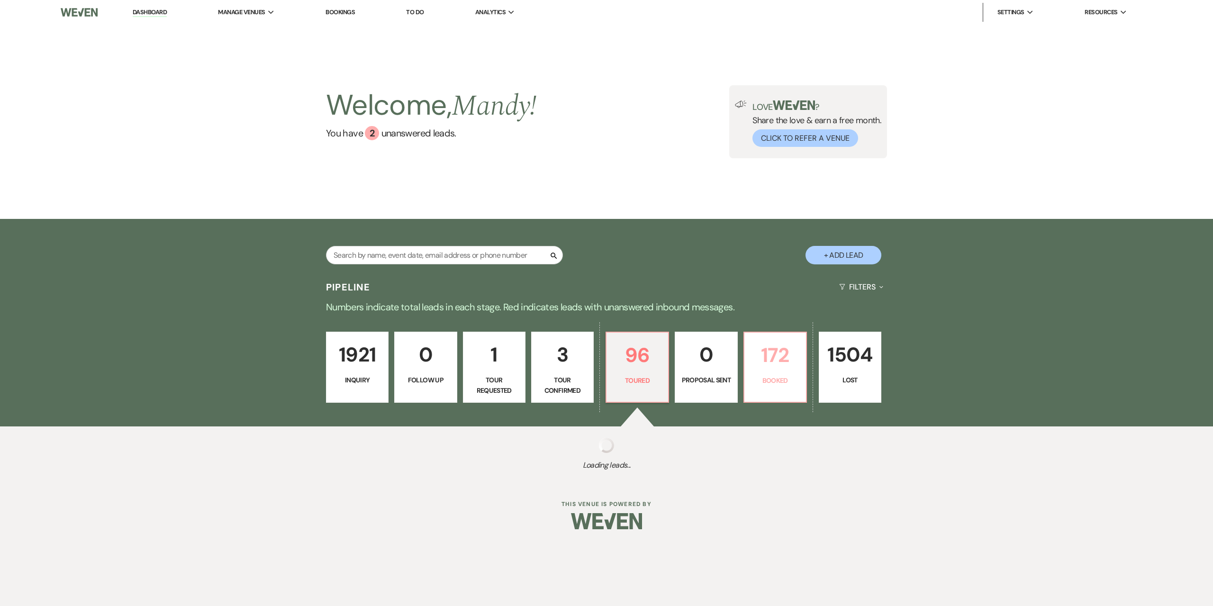
select select "5"
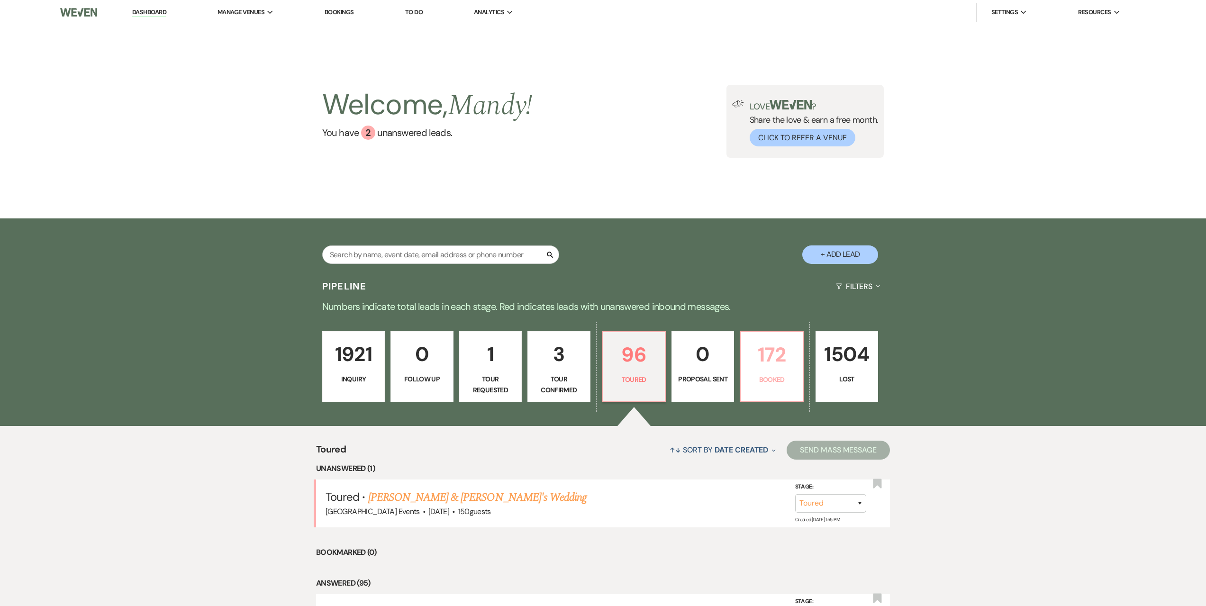
click at [766, 356] on p "172" at bounding box center [771, 355] width 50 height 32
